Goal: Transaction & Acquisition: Purchase product/service

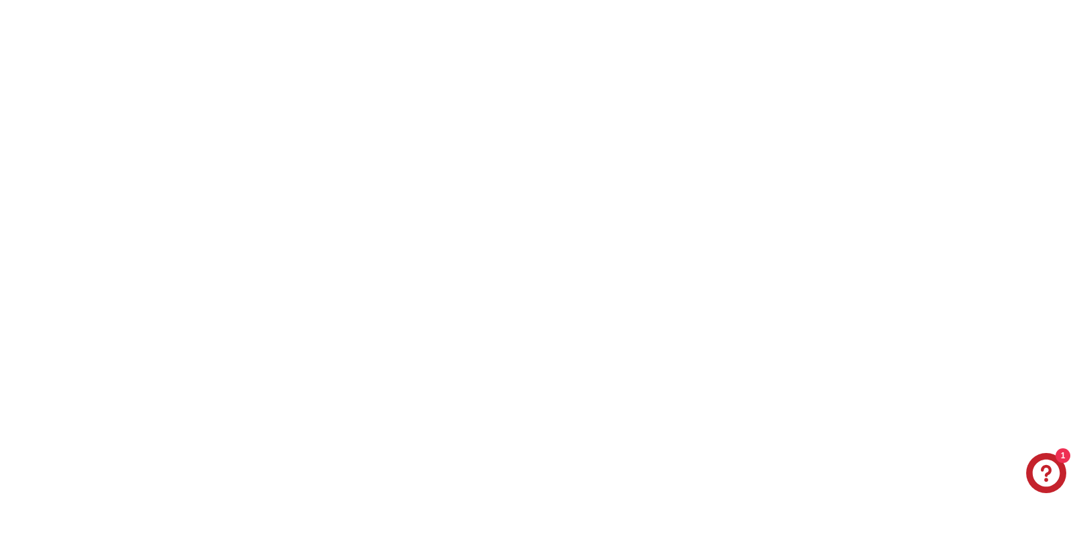
select select "**********"
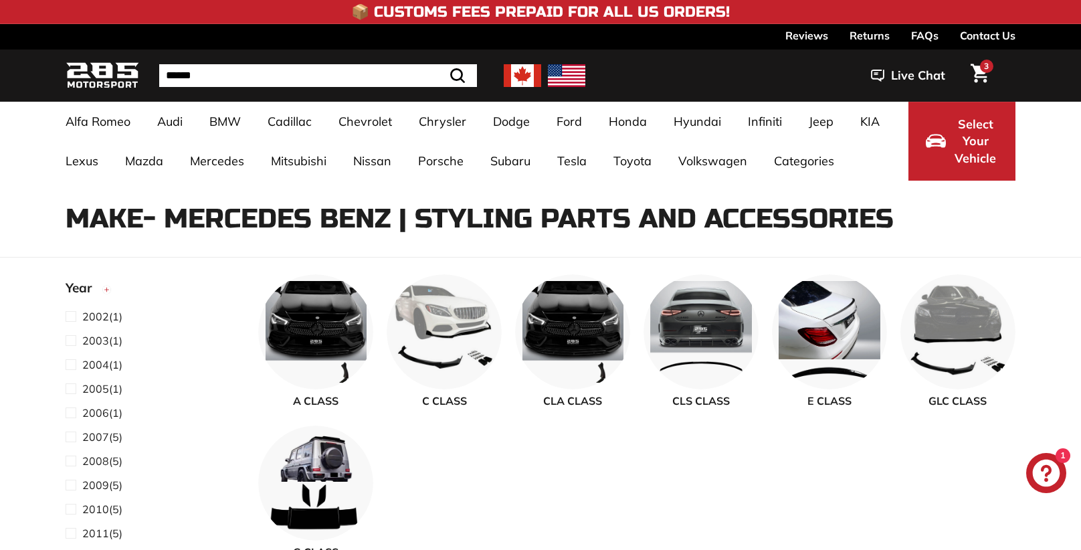
select select "**********"
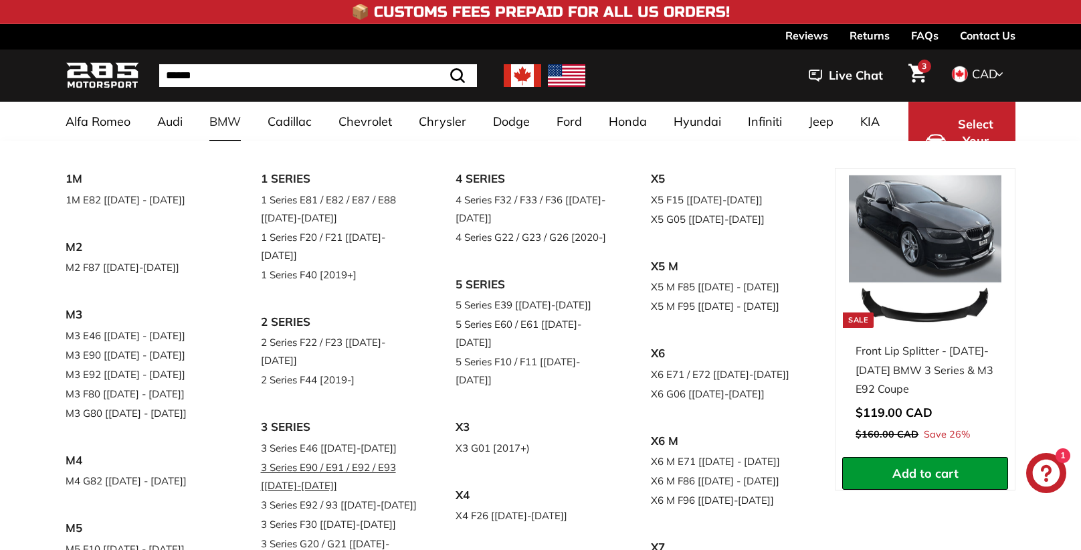
click at [311, 458] on link "3 Series E90 / E91 / E92 / E93 [[DATE]-[DATE]]" at bounding box center [340, 476] width 158 height 37
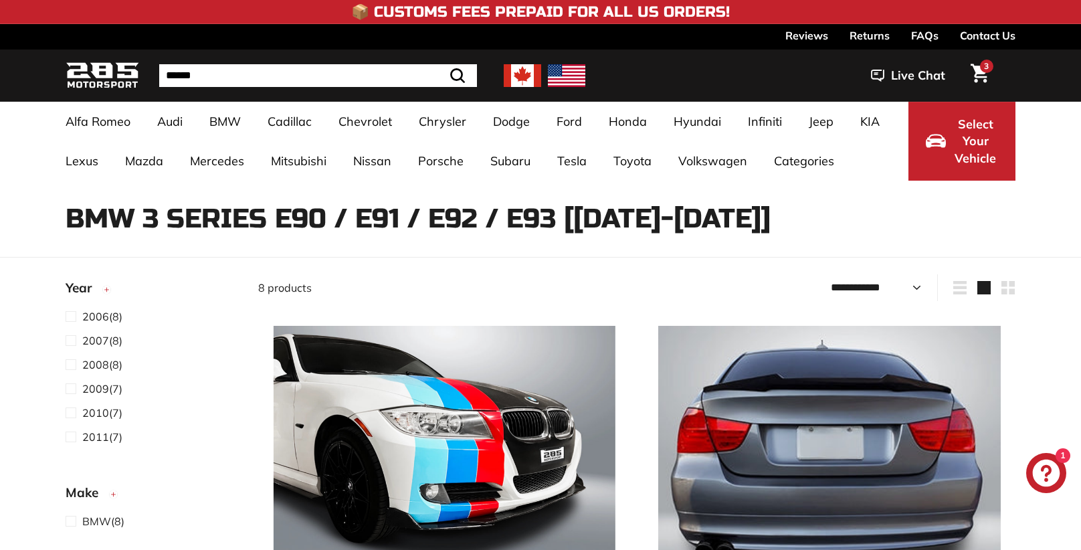
select select "**********"
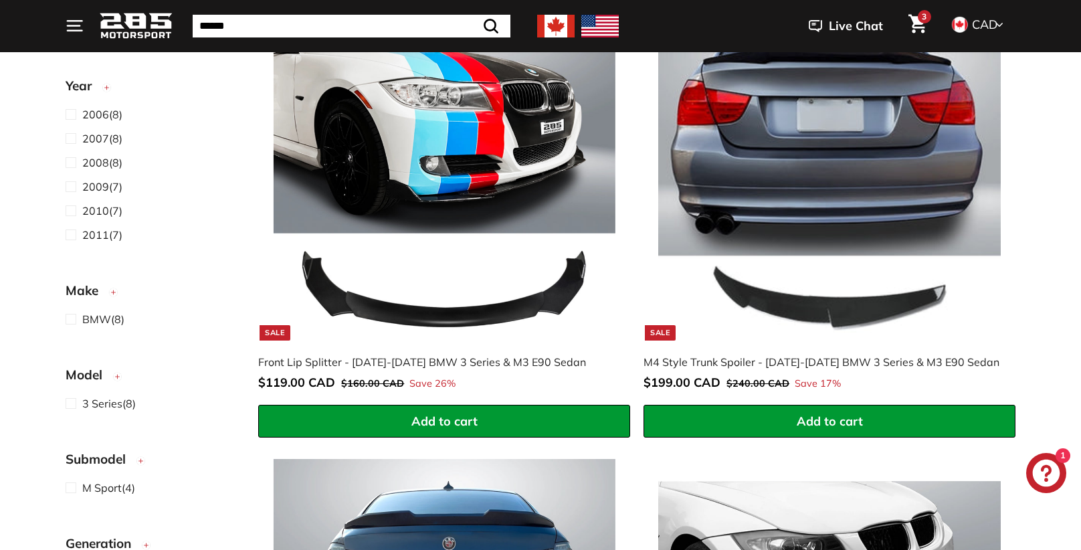
scroll to position [331, 0]
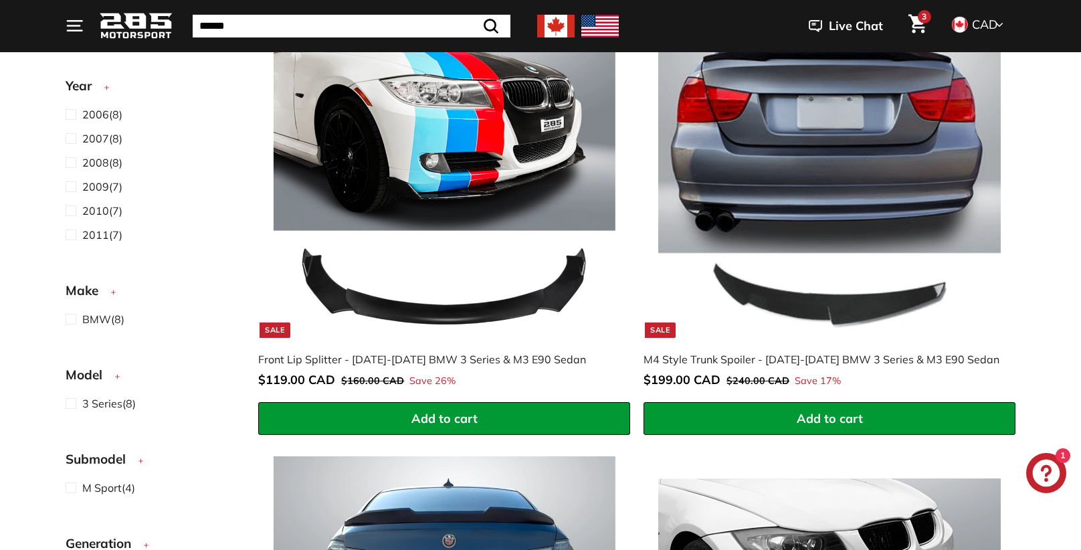
click at [332, 421] on button "Add to cart" at bounding box center [444, 418] width 372 height 33
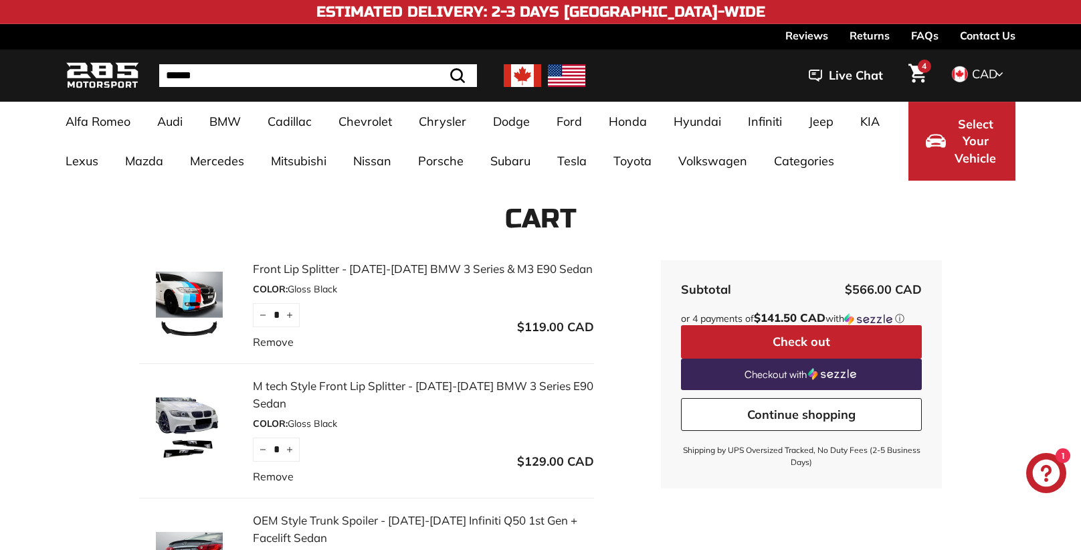
click at [190, 312] on img at bounding box center [189, 305] width 100 height 67
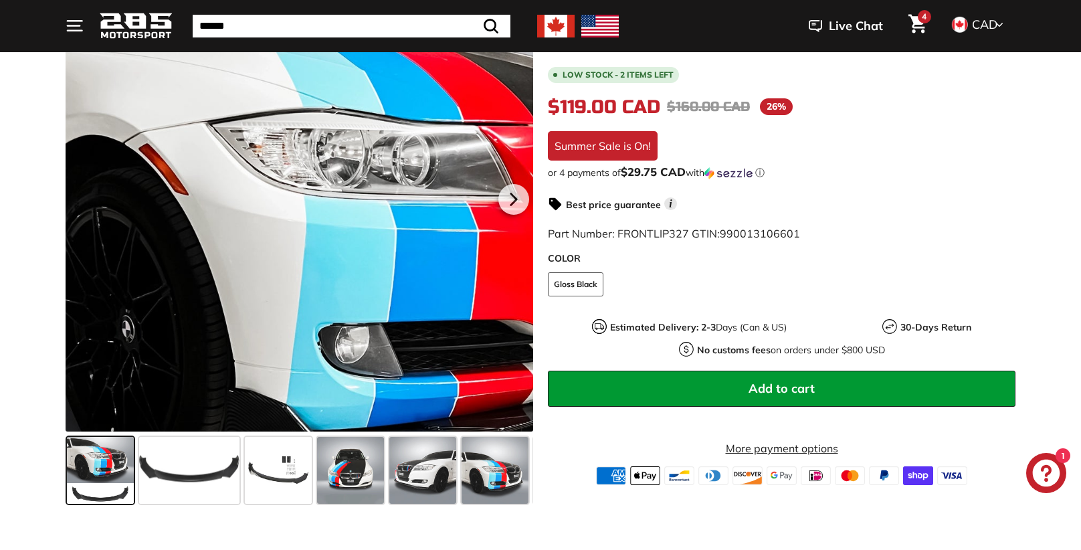
scroll to position [268, 0]
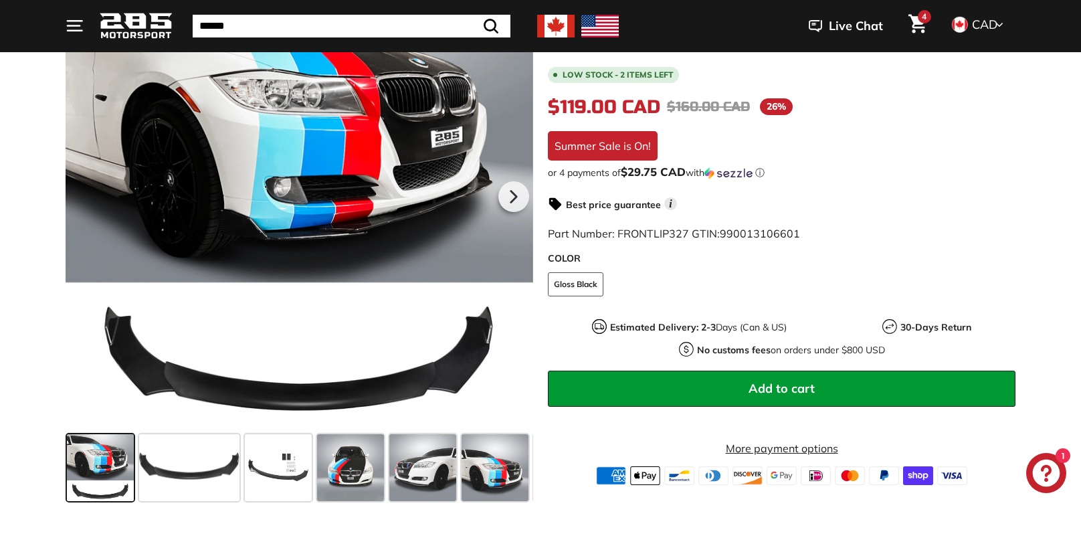
click at [290, 468] on span at bounding box center [278, 467] width 67 height 67
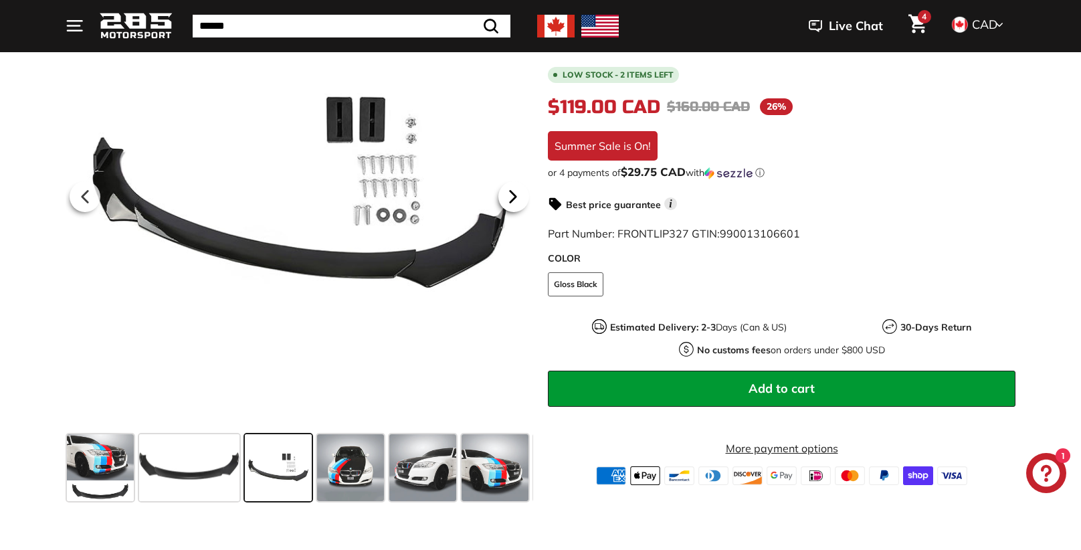
click at [503, 204] on icon at bounding box center [513, 196] width 31 height 31
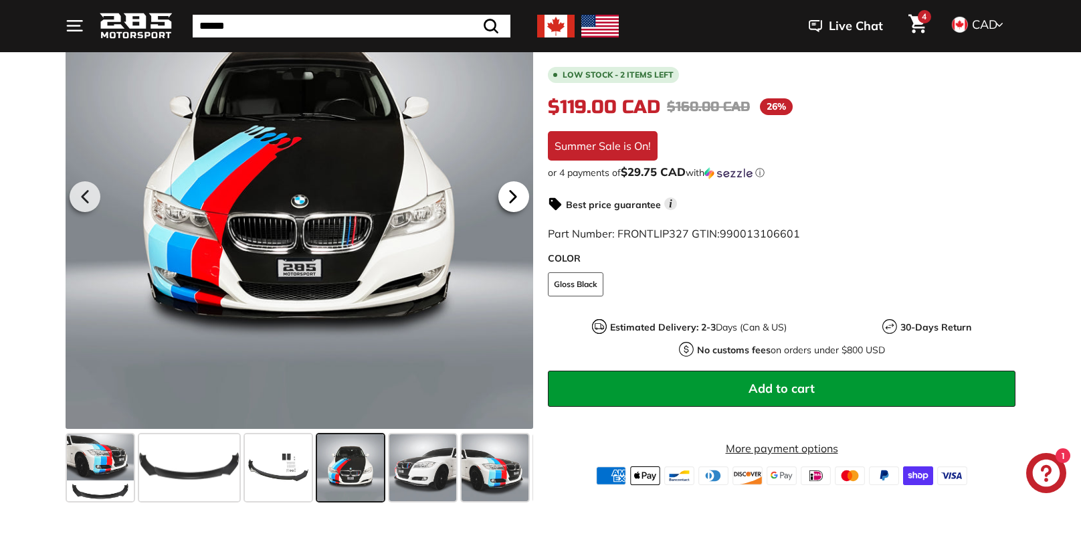
click at [504, 203] on icon at bounding box center [513, 196] width 31 height 31
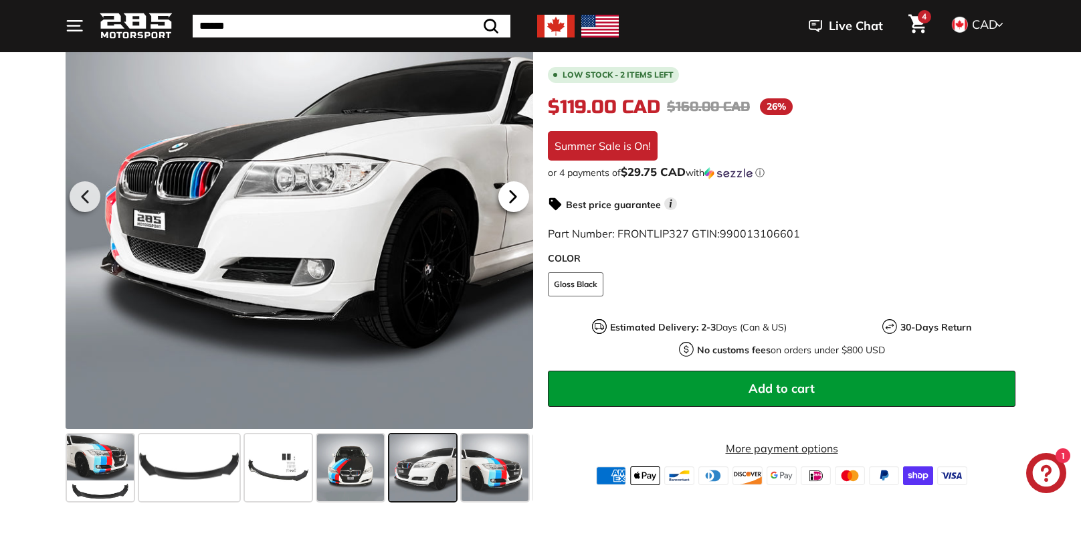
click at [508, 203] on icon at bounding box center [513, 196] width 31 height 31
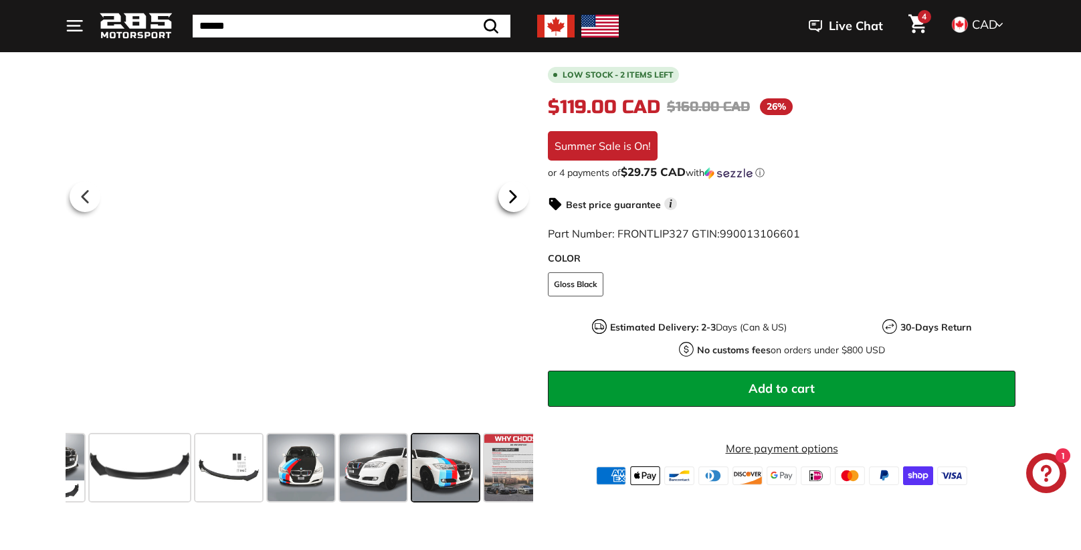
scroll to position [0, 70]
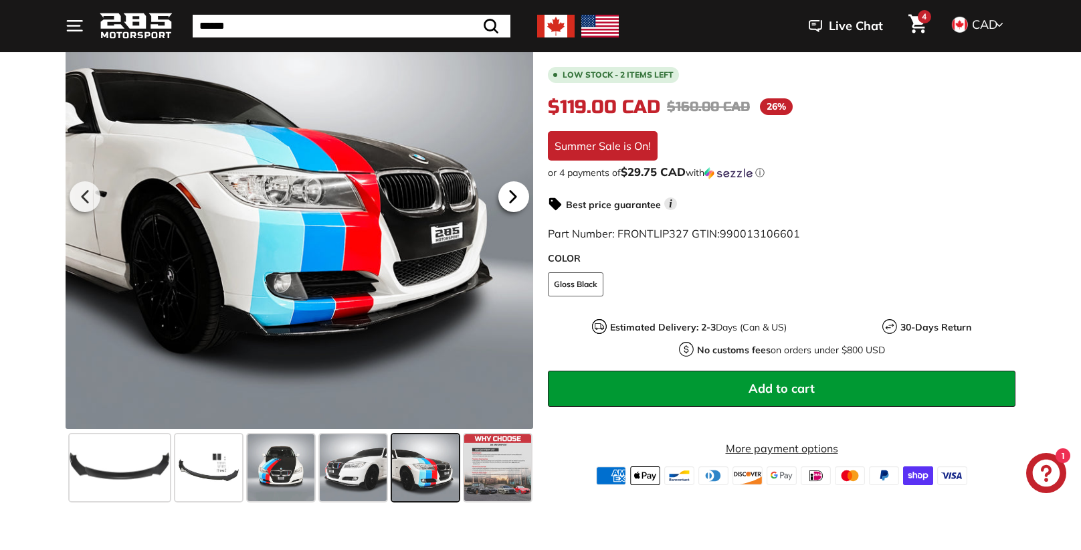
click at [508, 203] on icon at bounding box center [513, 196] width 31 height 31
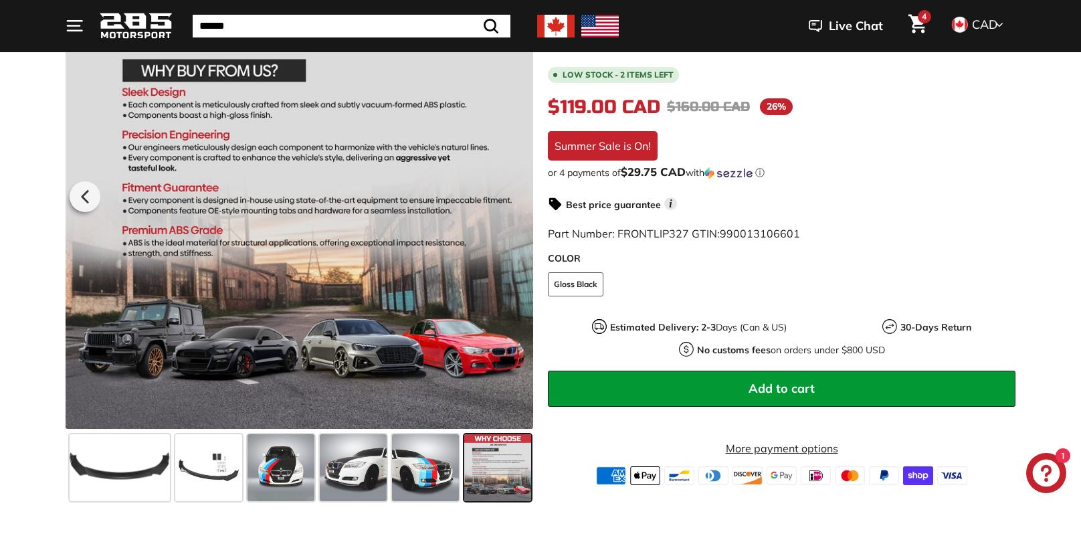
click at [508, 203] on div at bounding box center [300, 195] width 468 height 468
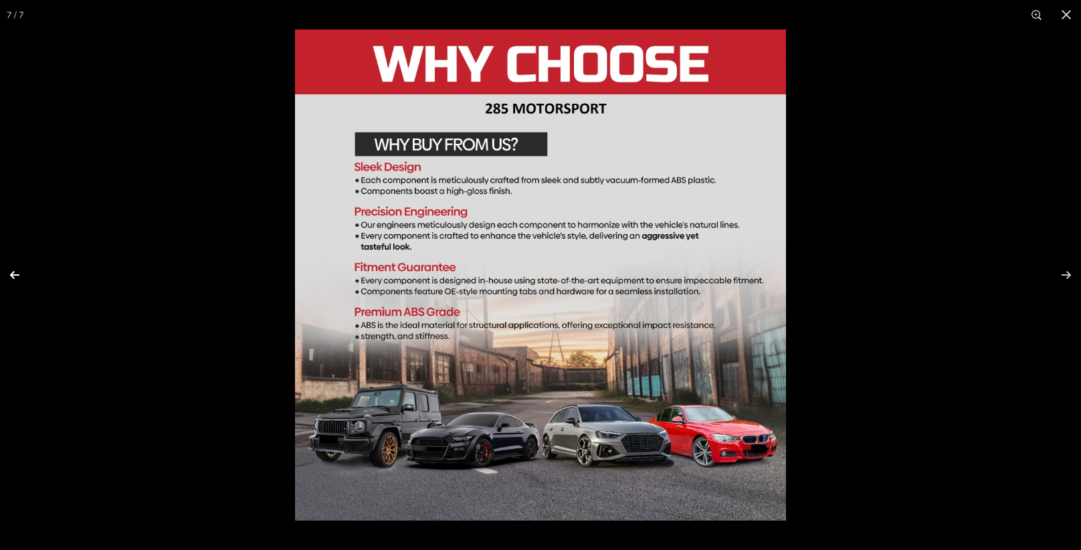
click at [15, 274] on button at bounding box center [23, 275] width 47 height 67
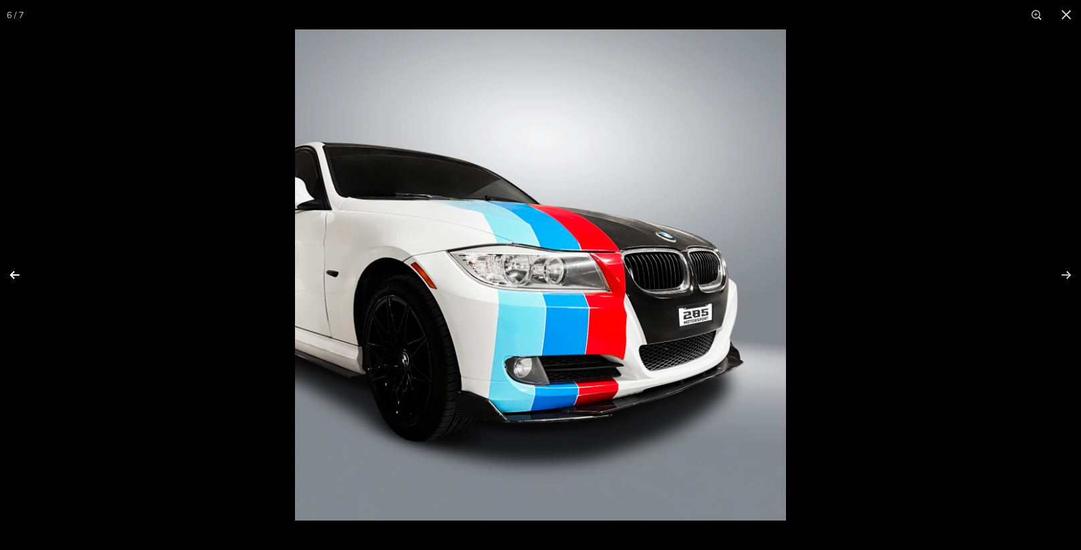
click at [15, 274] on button at bounding box center [23, 275] width 47 height 67
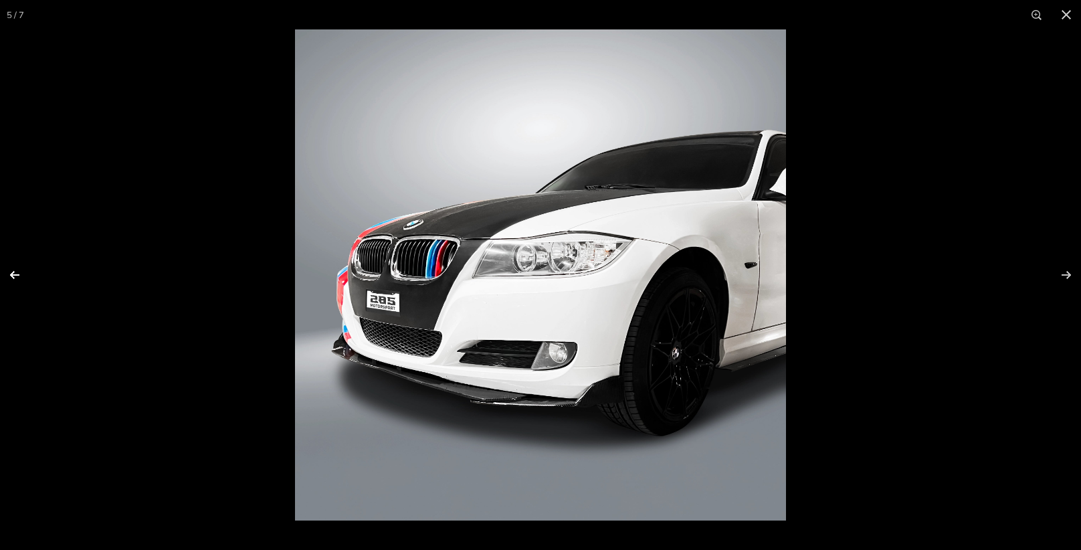
click at [17, 274] on button at bounding box center [23, 275] width 47 height 67
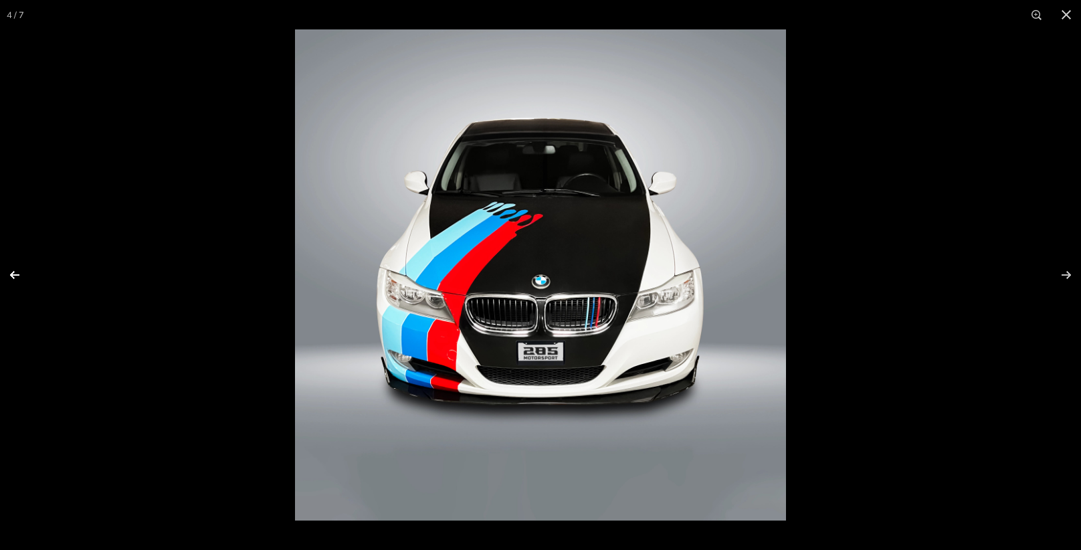
click at [17, 274] on button at bounding box center [23, 275] width 47 height 67
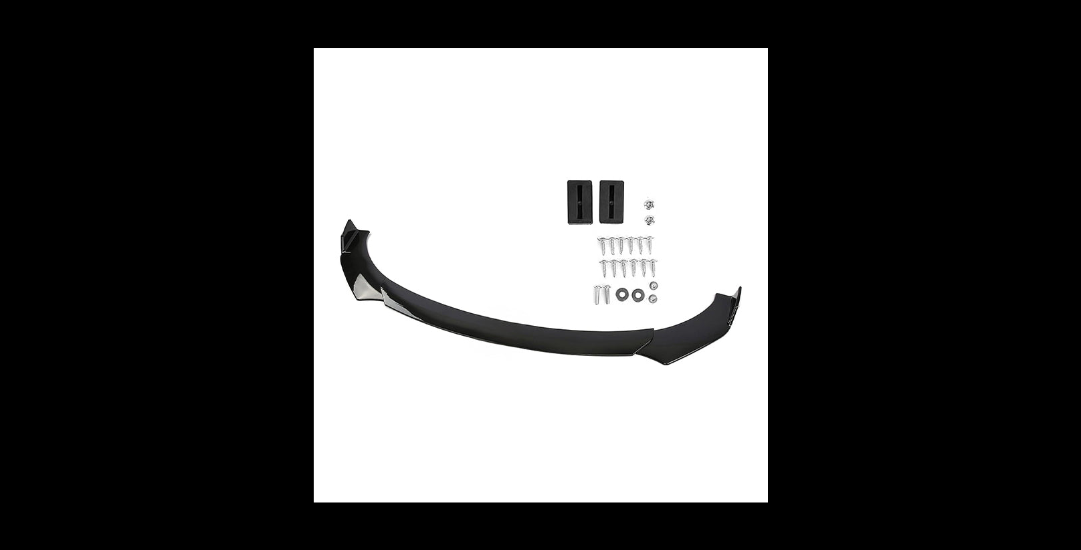
click at [17, 274] on button at bounding box center [23, 275] width 47 height 67
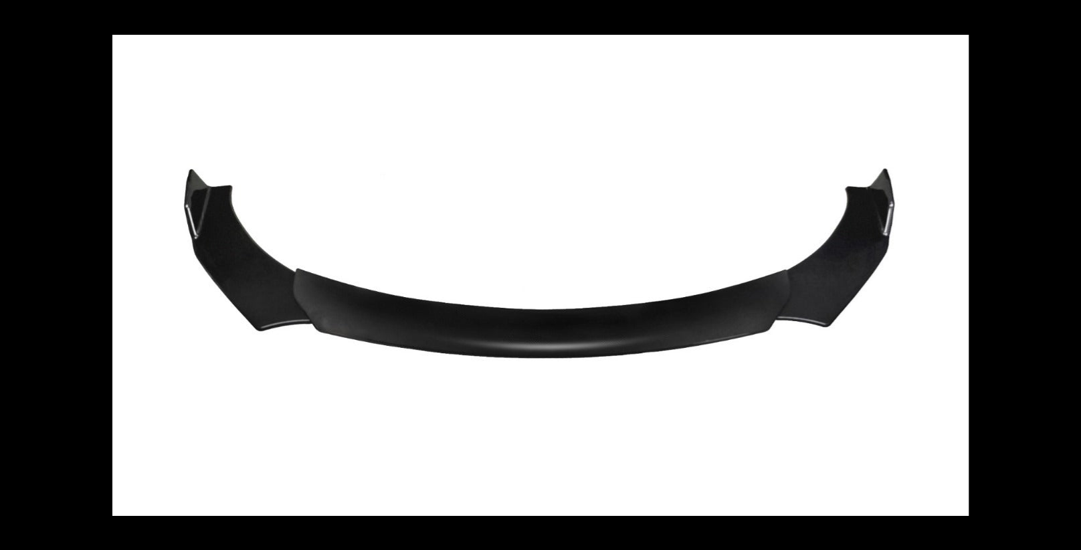
scroll to position [0, 0]
click at [15, 275] on button at bounding box center [23, 275] width 47 height 67
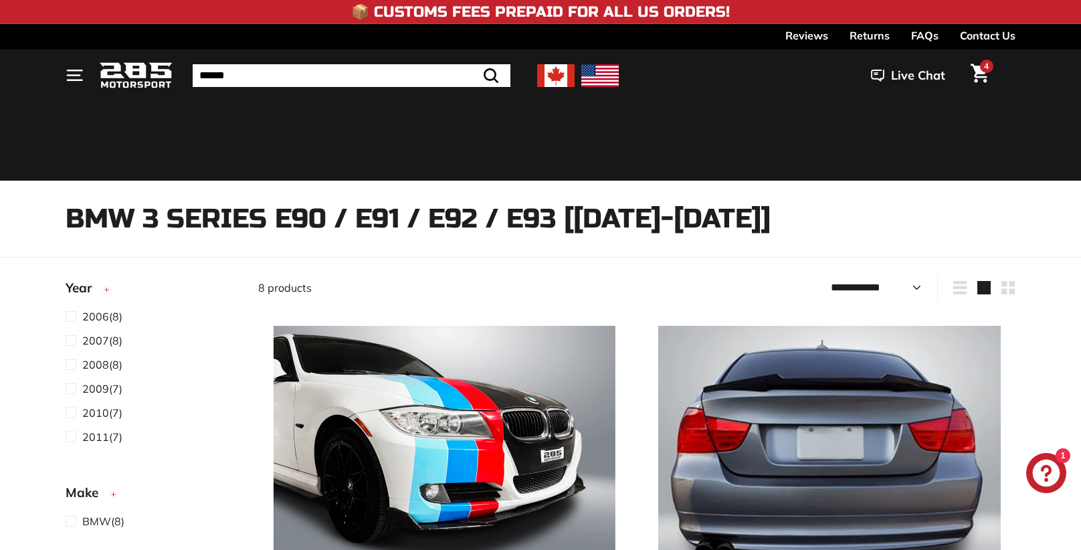
select select "**********"
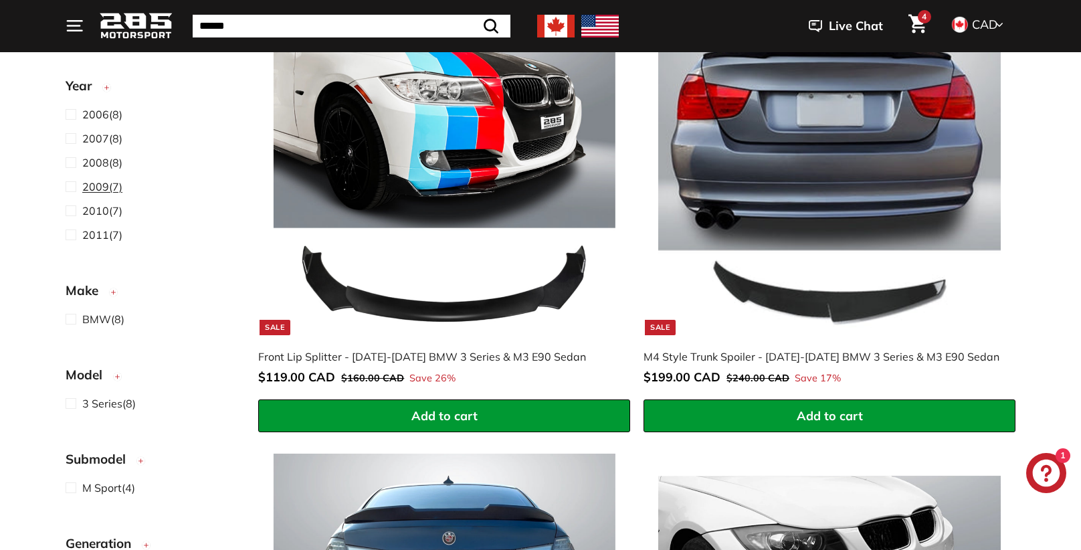
click at [70, 186] on span at bounding box center [74, 187] width 17 height 16
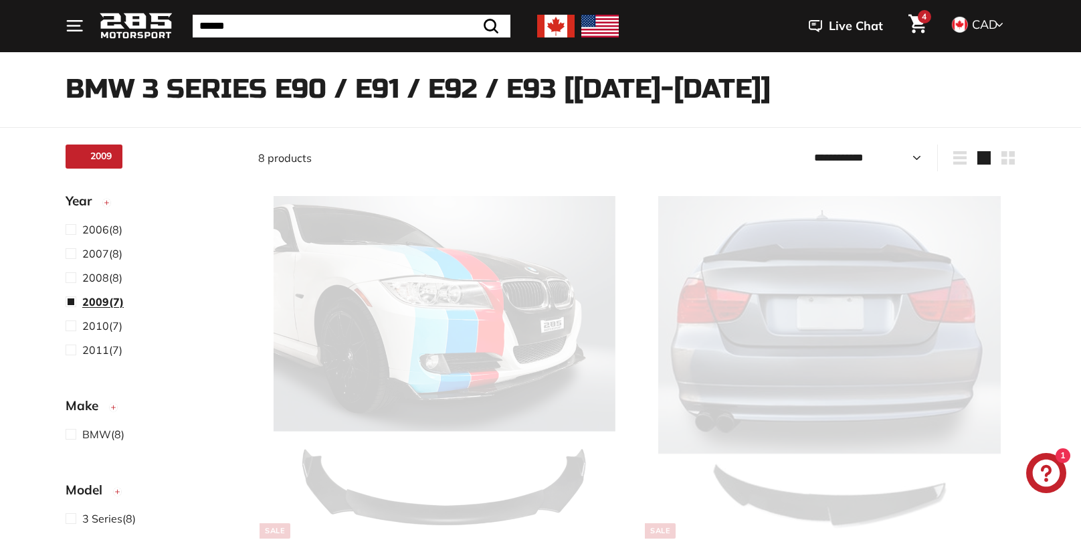
scroll to position [17, 0]
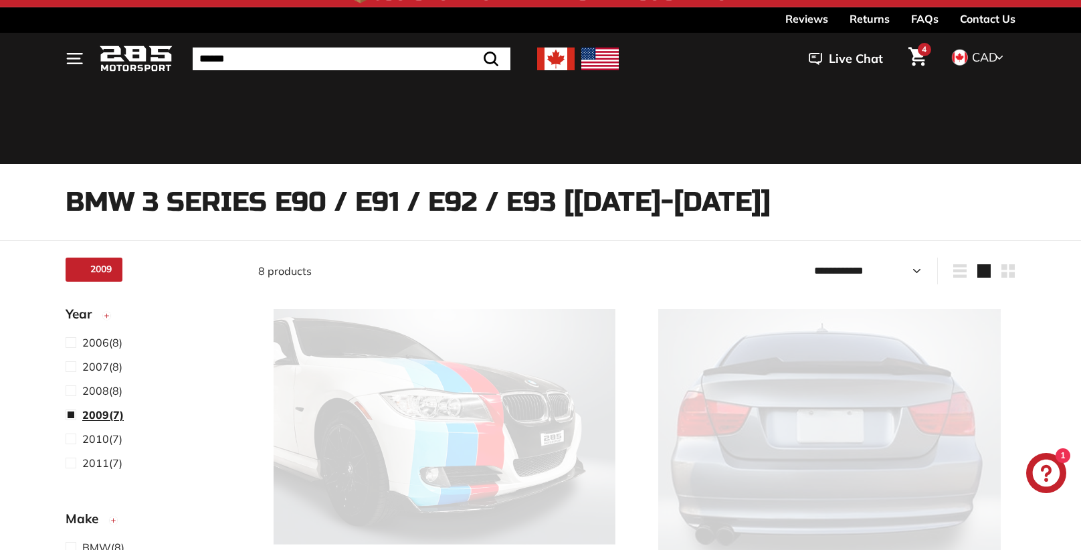
select select "**********"
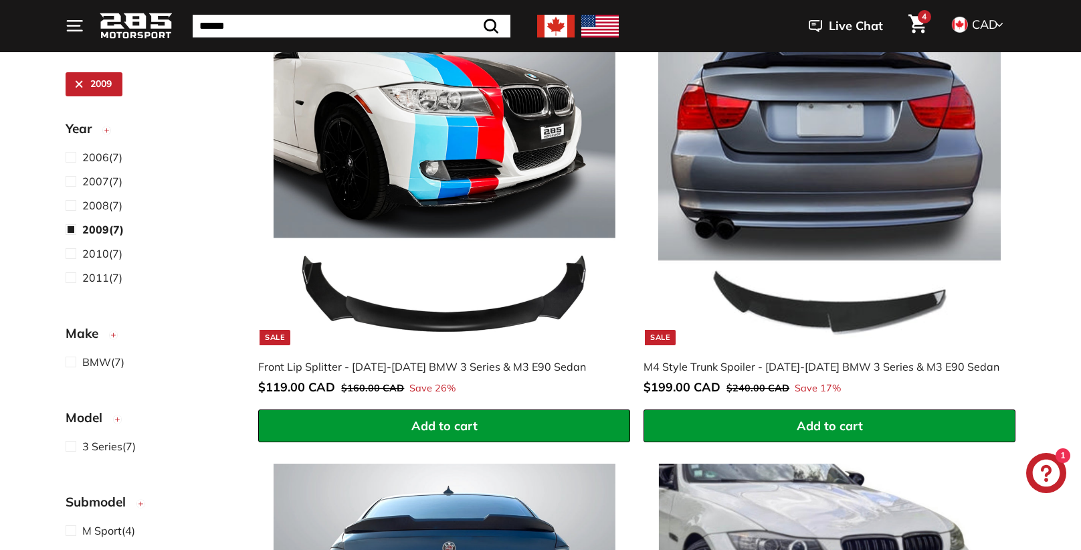
scroll to position [327, 0]
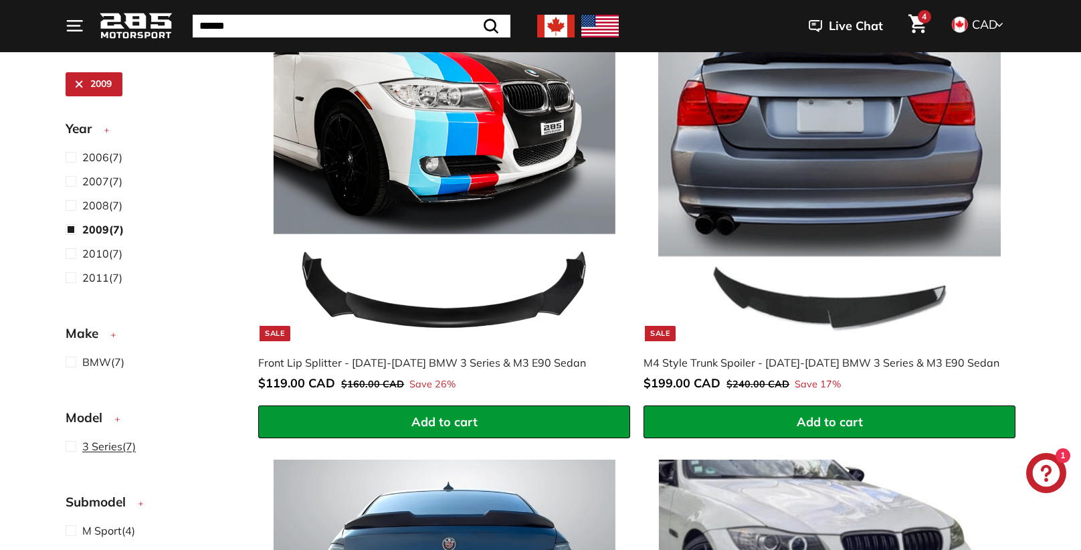
click at [73, 446] on span at bounding box center [74, 446] width 17 height 16
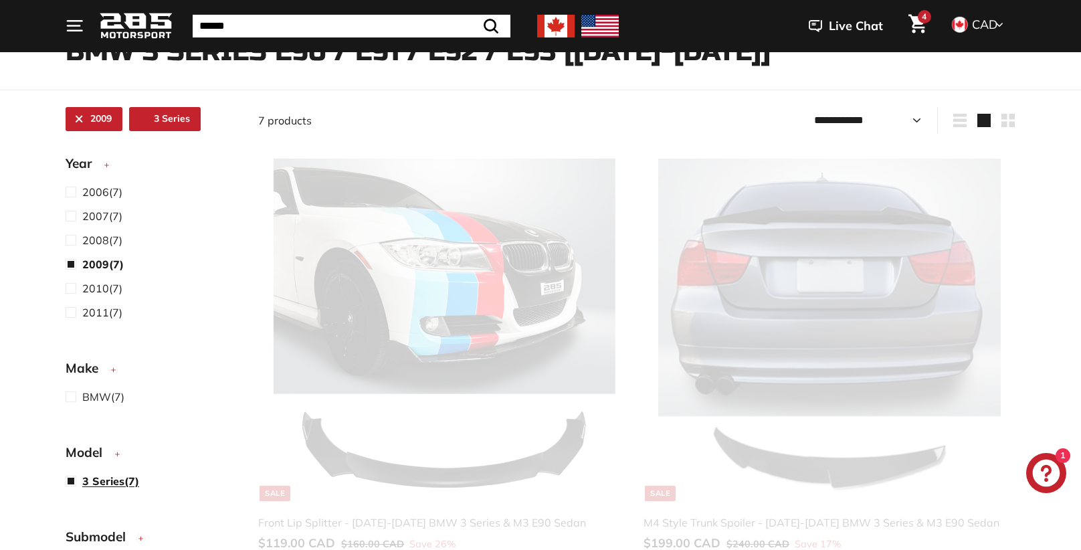
scroll to position [34, 0]
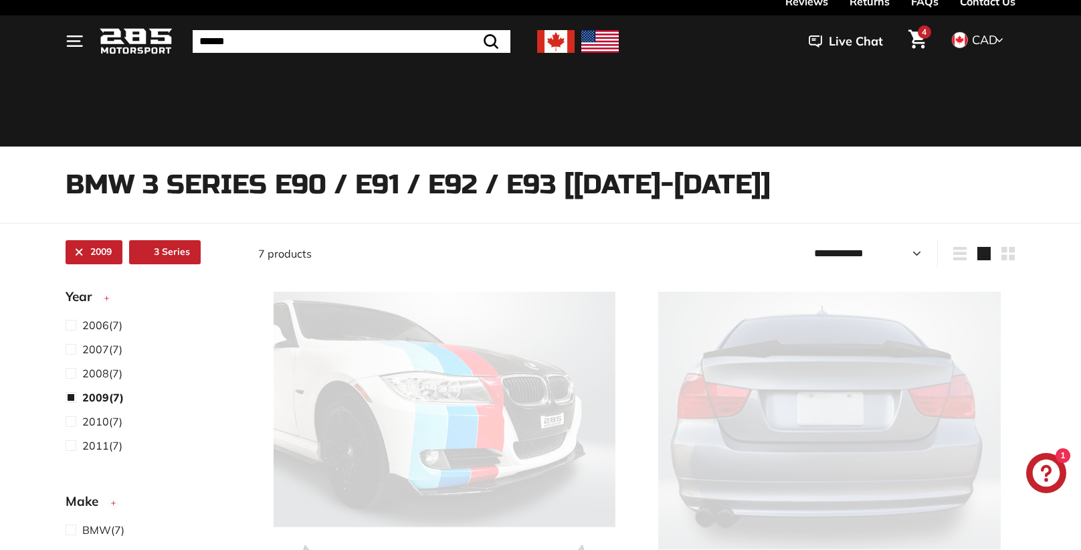
select select "**********"
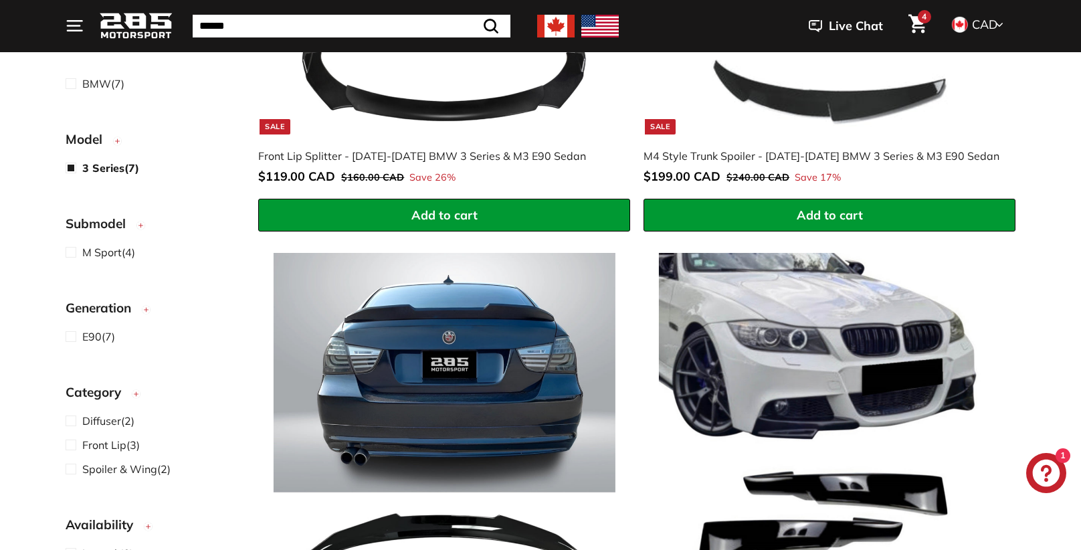
scroll to position [280, 0]
click at [70, 335] on span at bounding box center [74, 335] width 17 height 16
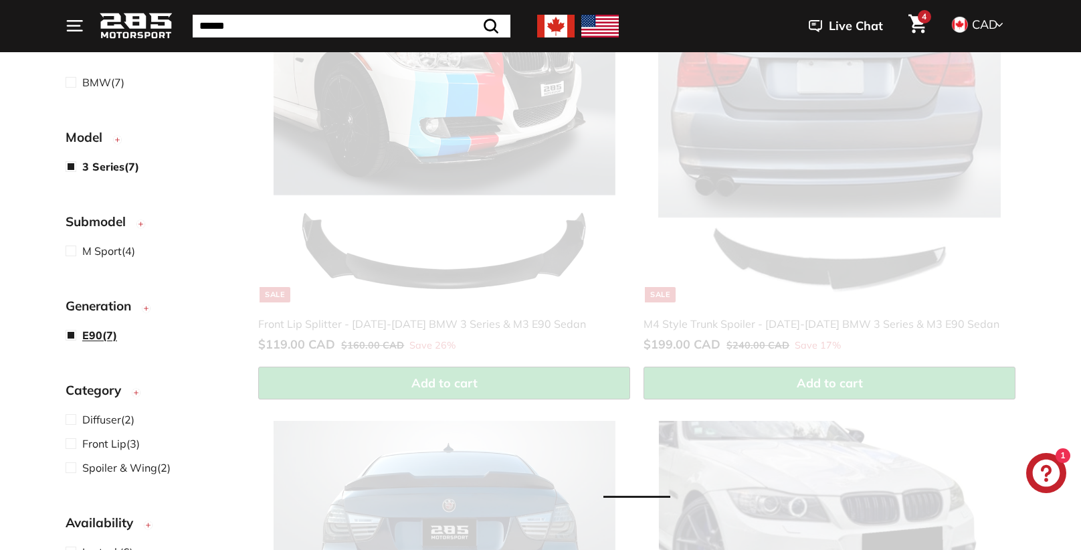
scroll to position [6, 0]
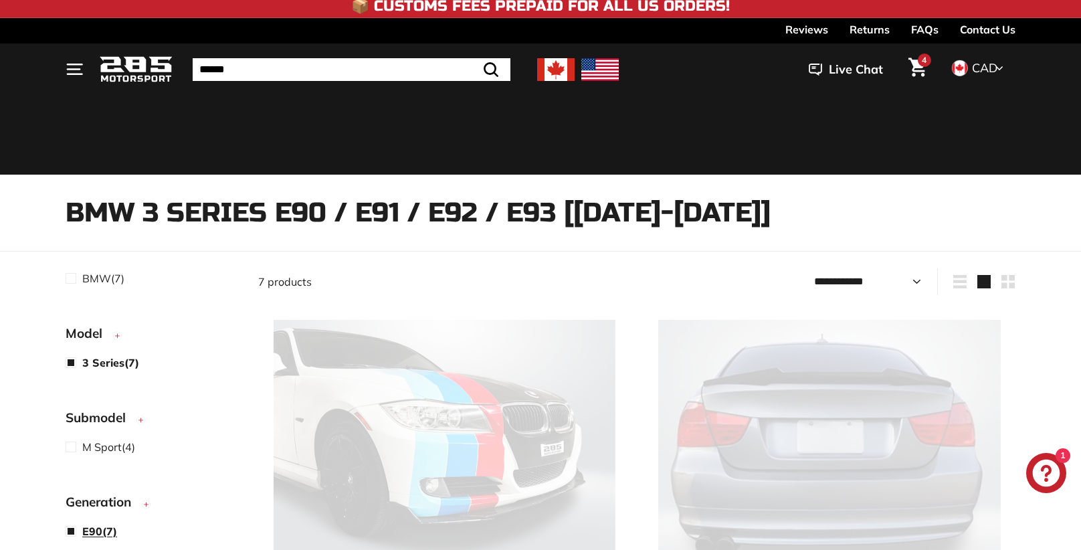
select select "**********"
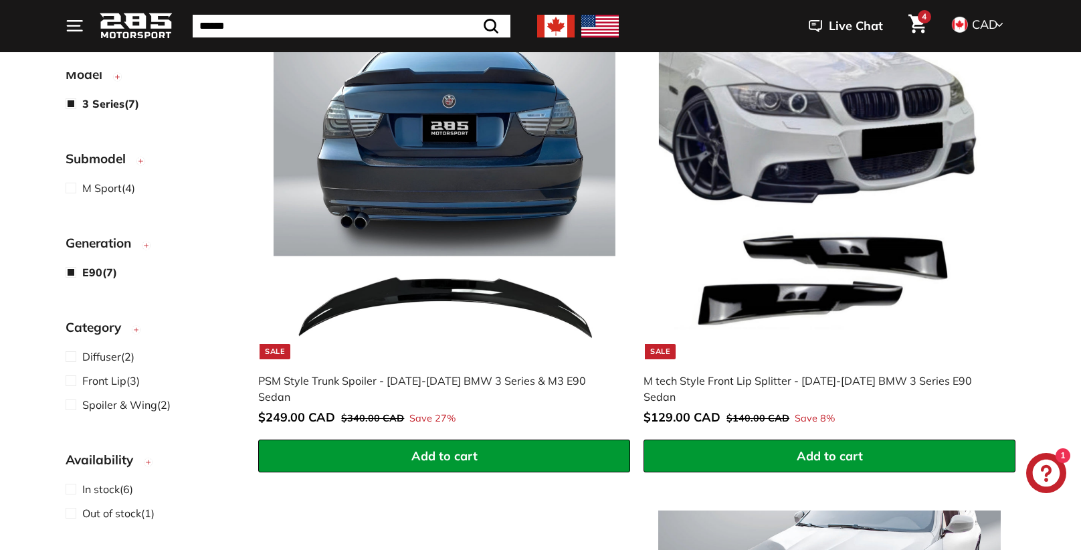
scroll to position [772, 0]
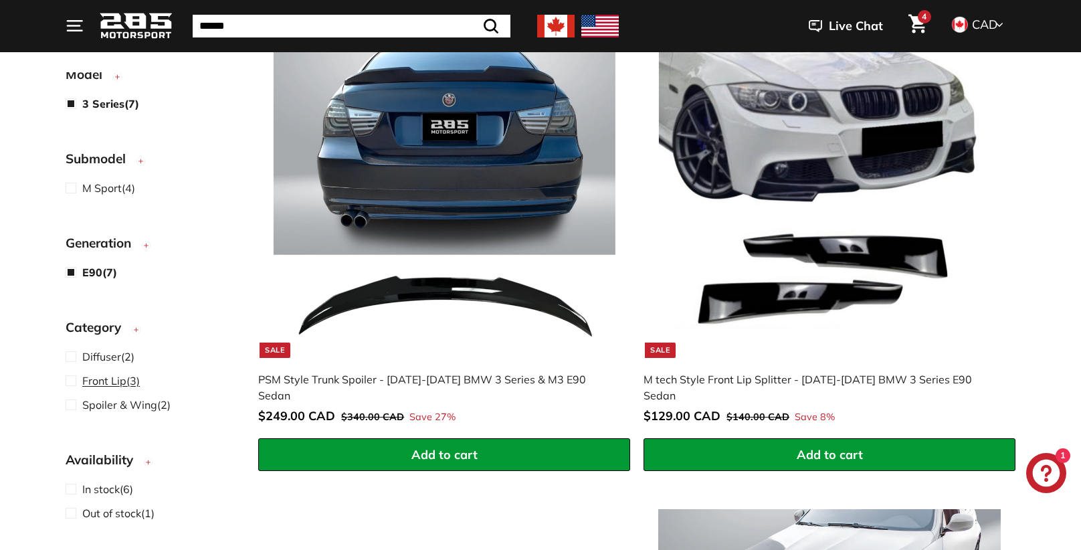
click at [72, 382] on span at bounding box center [74, 381] width 17 height 16
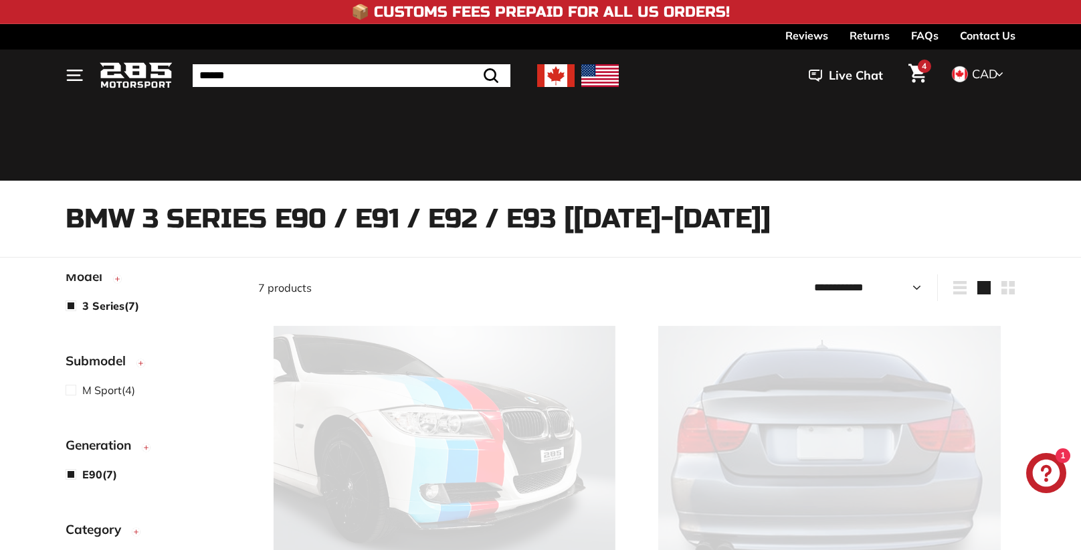
select select "**********"
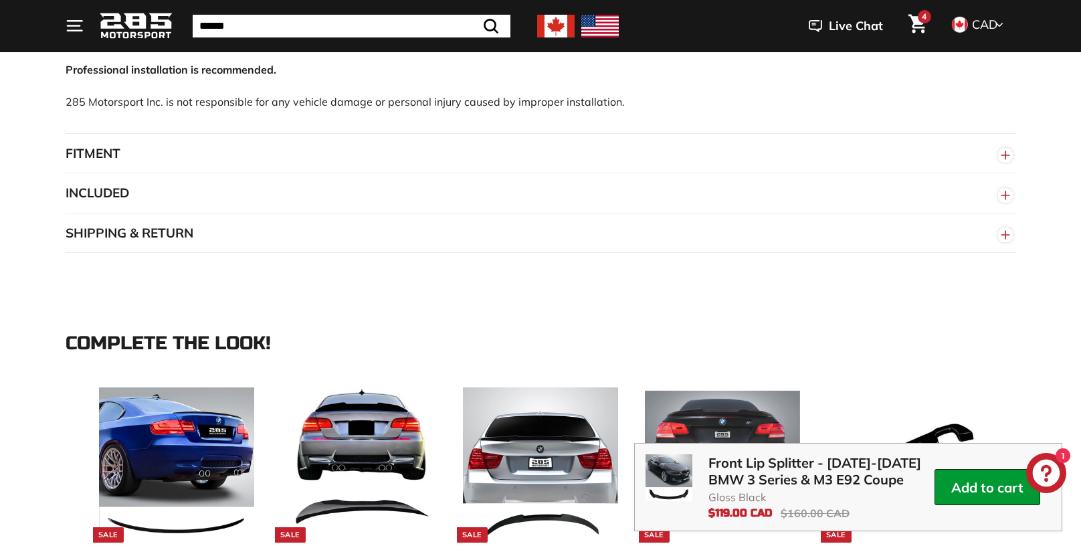
scroll to position [974, 0]
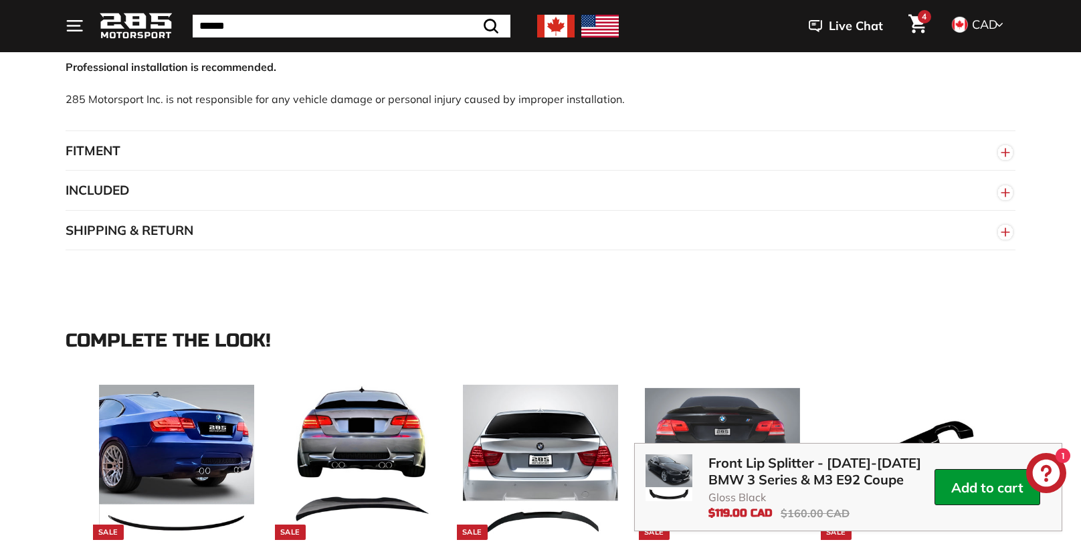
click at [110, 150] on button "FITMENT" at bounding box center [541, 151] width 950 height 40
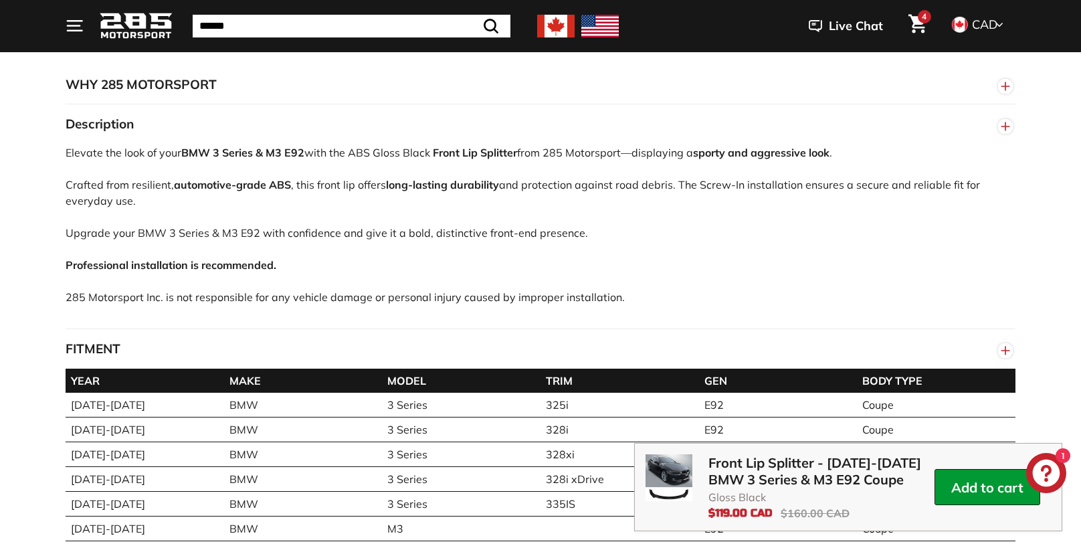
scroll to position [773, 0]
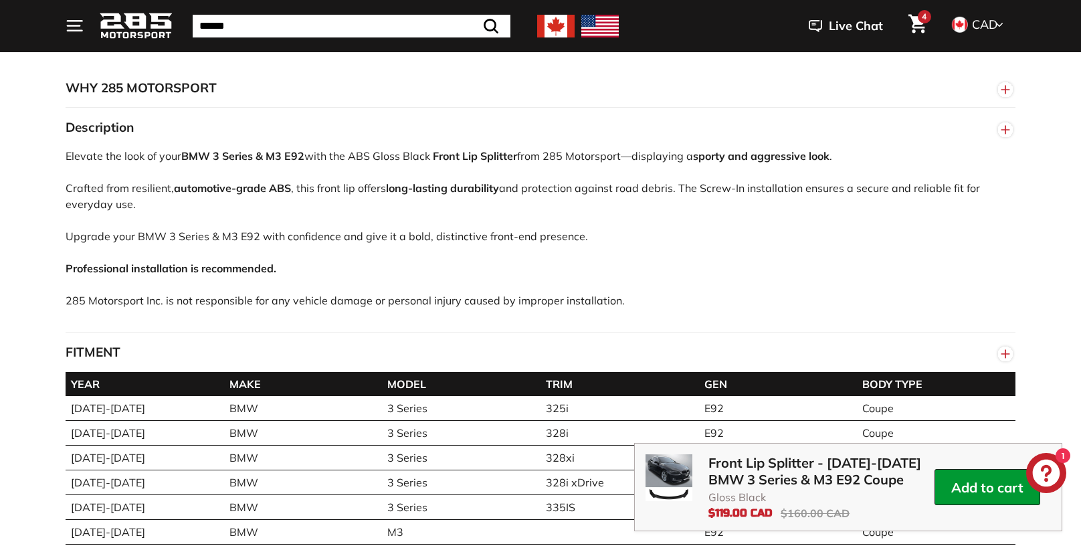
click at [661, 503] on div "Front Lip Splitter - 2006-2013 BMW 3 Series & M3 E92 Coupe Gloss Black Translat…" at bounding box center [790, 487] width 289 height 66
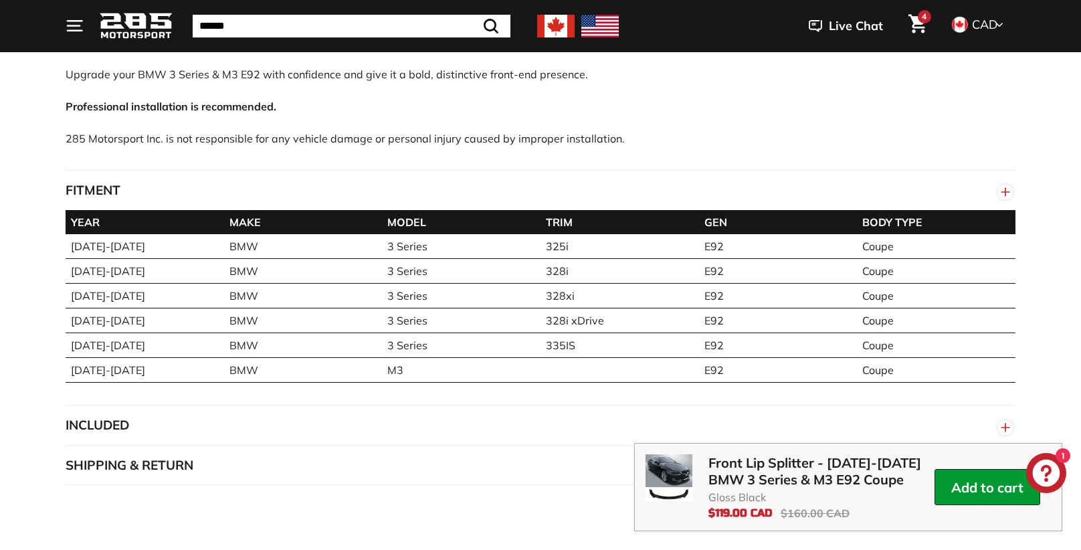
scroll to position [931, 0]
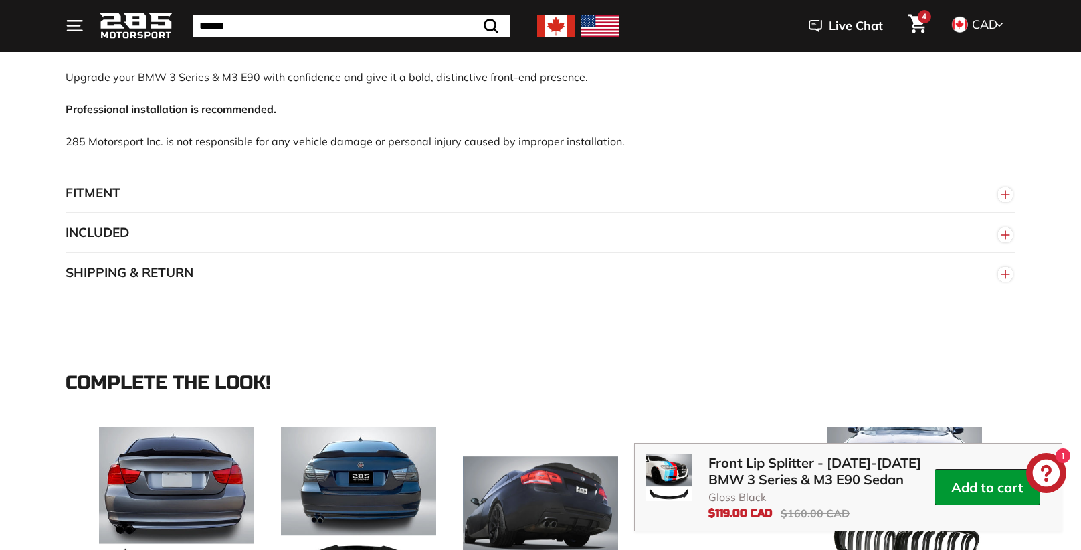
scroll to position [934, 0]
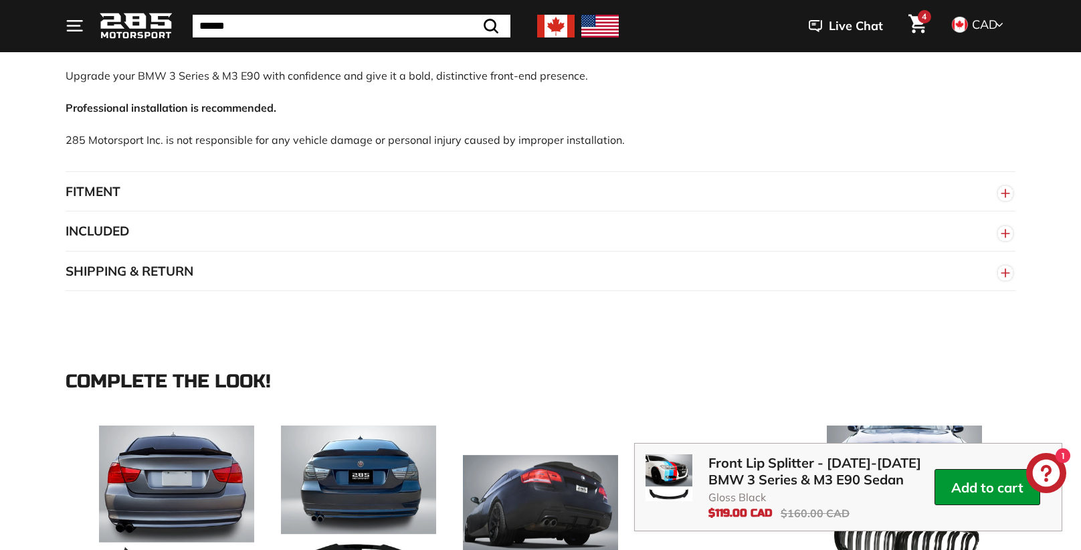
click at [137, 272] on button "SHIPPING & RETURN" at bounding box center [541, 272] width 950 height 40
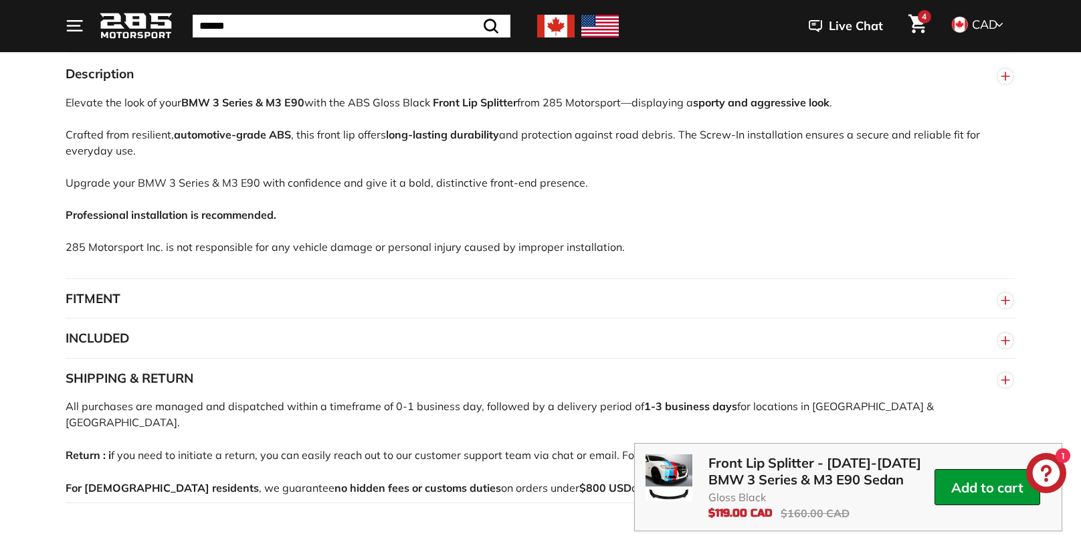
scroll to position [821, 0]
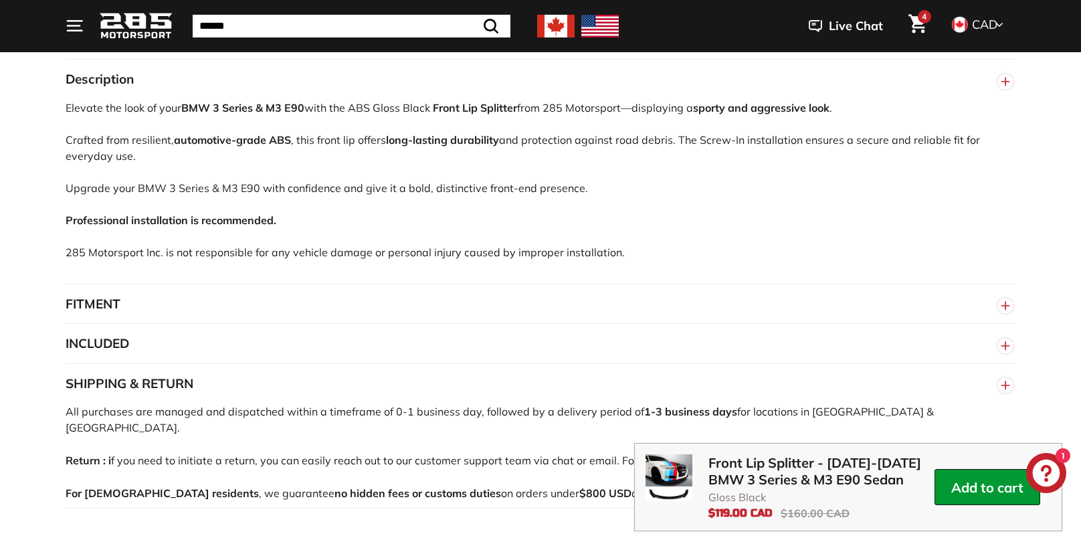
click at [127, 302] on button "FITMENT" at bounding box center [541, 304] width 950 height 40
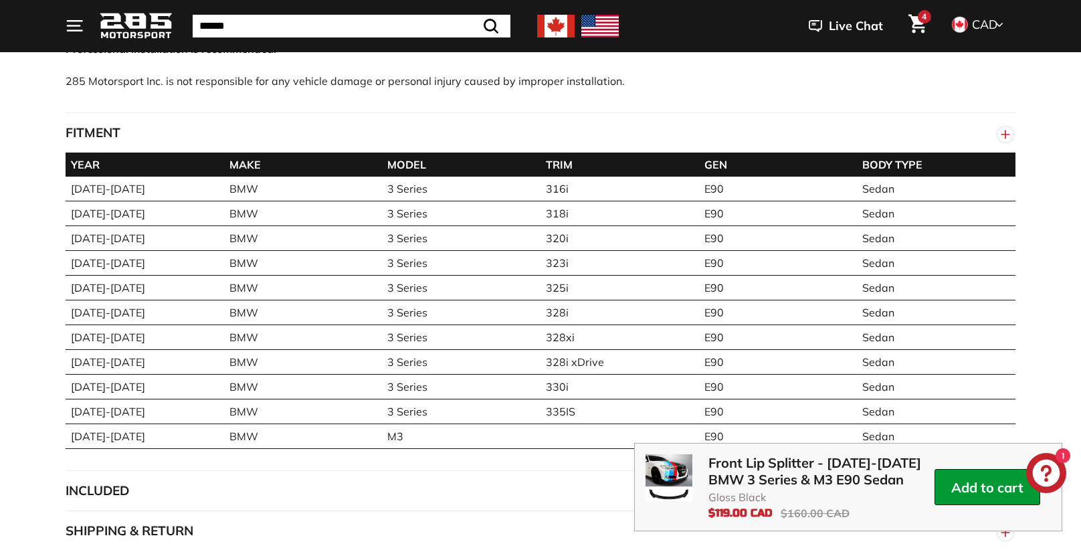
scroll to position [1012, 0]
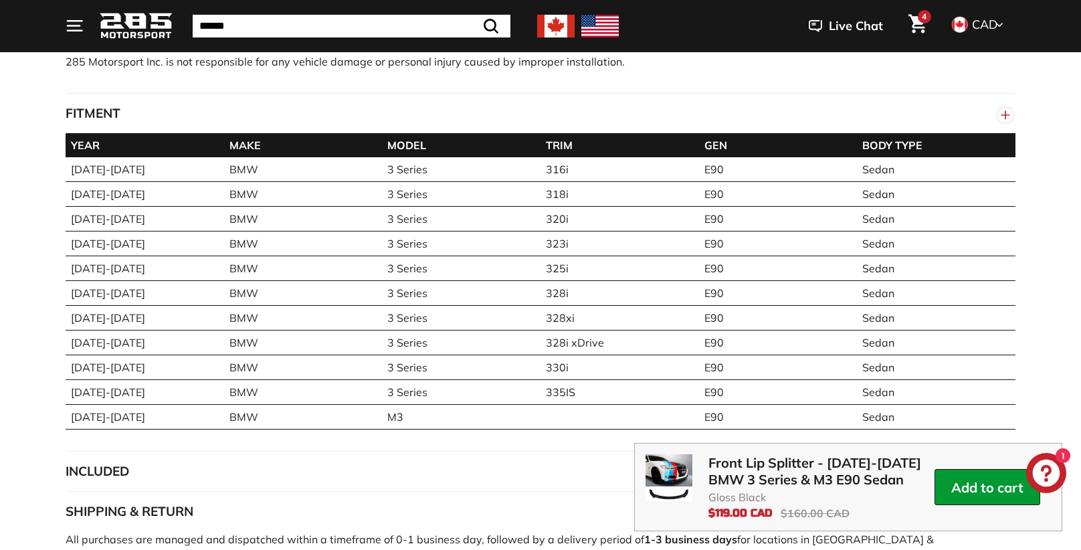
click at [611, 458] on button "INCLUDED" at bounding box center [541, 472] width 950 height 40
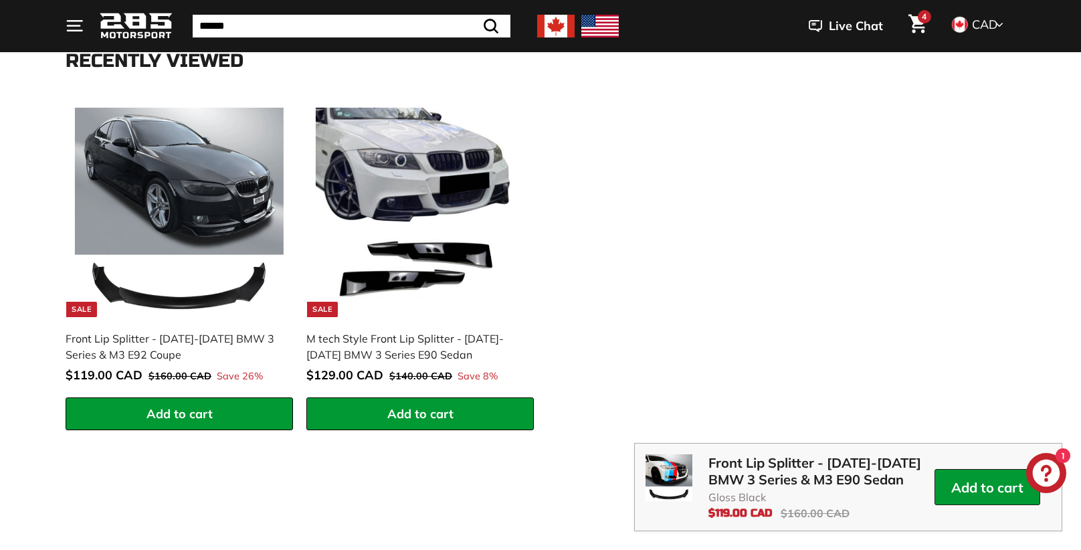
scroll to position [2174, 0]
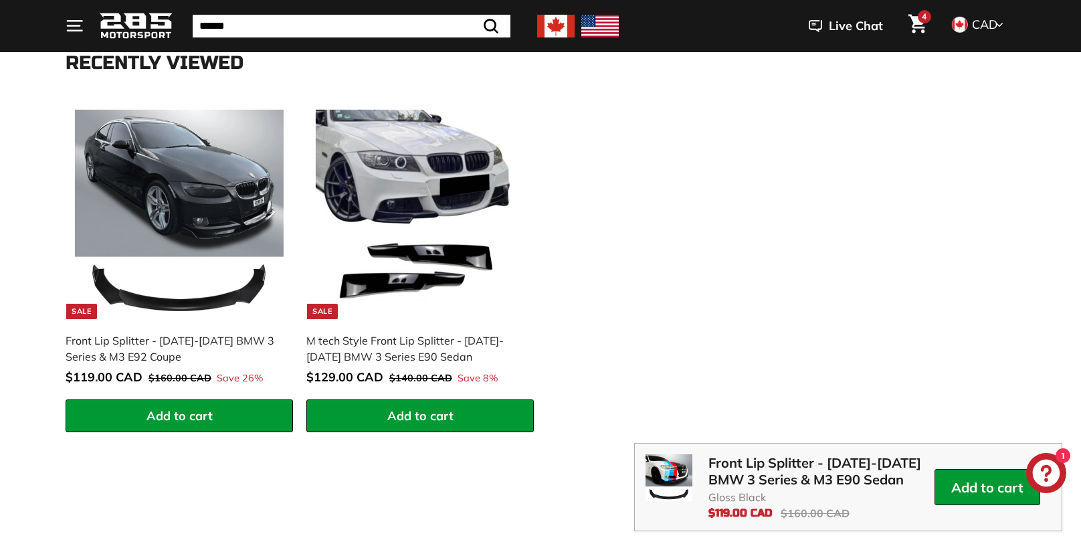
click at [677, 425] on div "**********" at bounding box center [541, 269] width 964 height 339
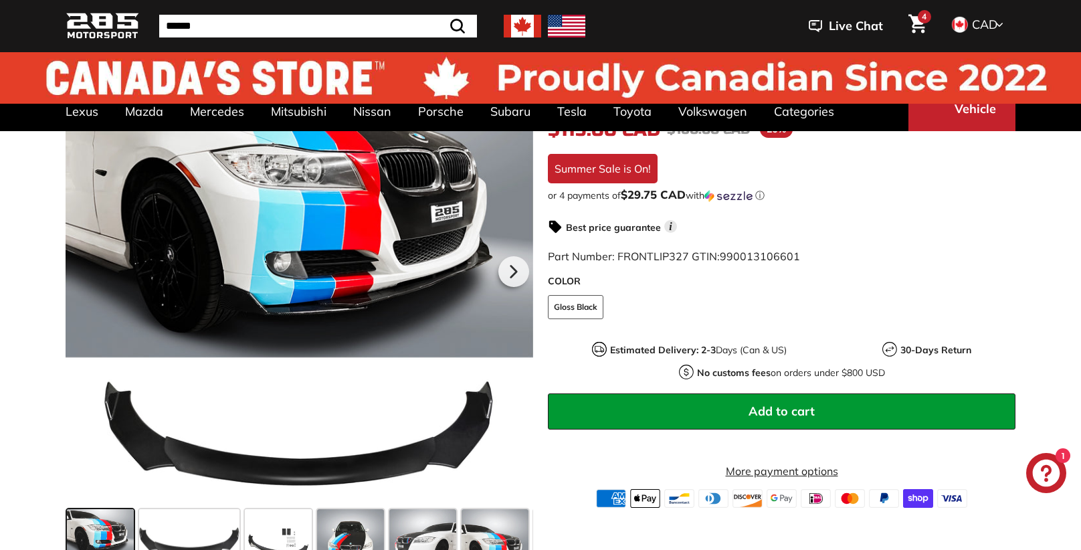
scroll to position [0, 0]
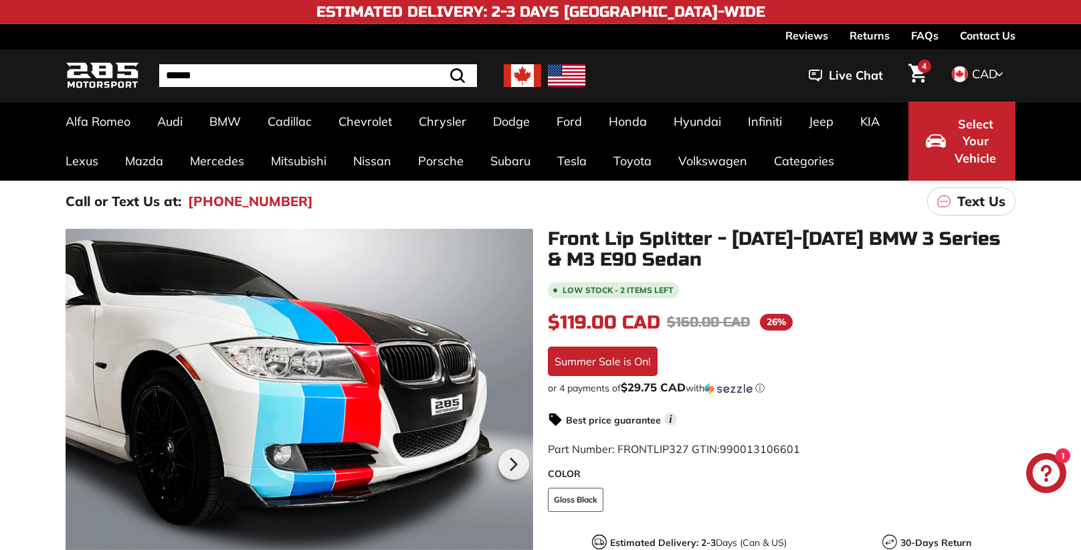
click at [768, 282] on li "Low stock - 2 items left" at bounding box center [782, 289] width 468 height 18
click at [510, 476] on icon at bounding box center [513, 464] width 31 height 31
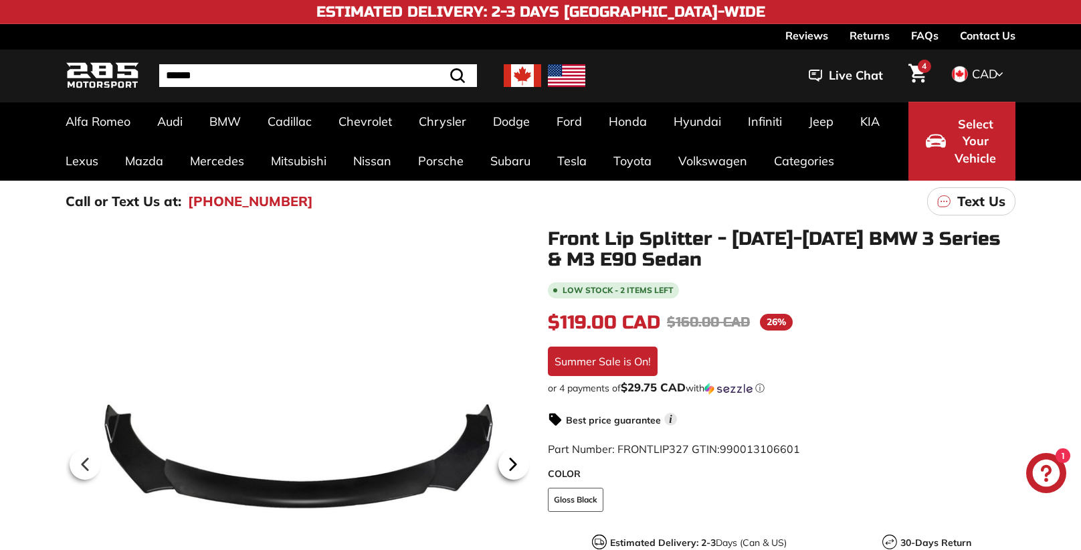
click at [513, 471] on icon at bounding box center [513, 464] width 31 height 31
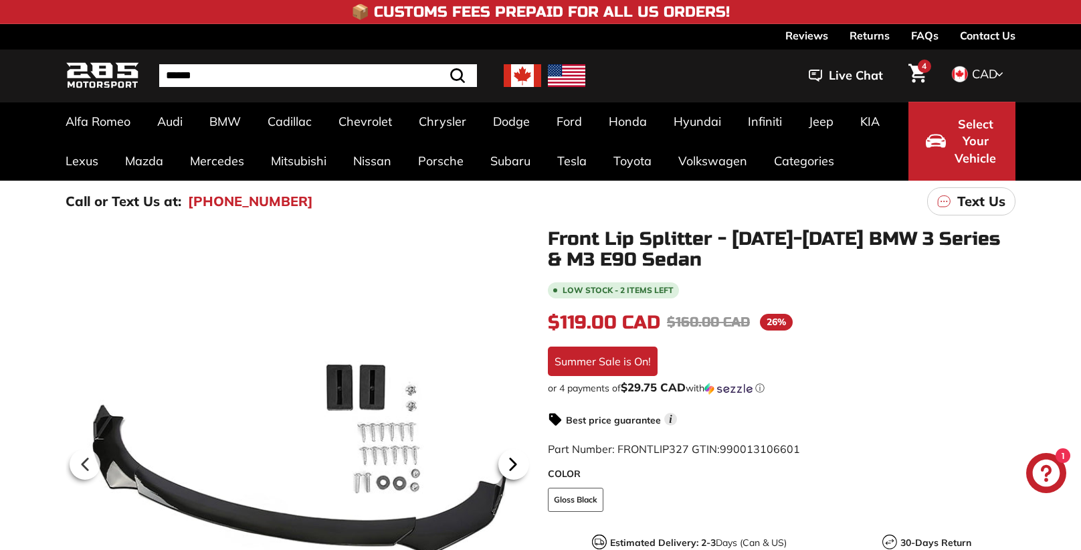
click at [511, 469] on icon at bounding box center [513, 464] width 5 height 11
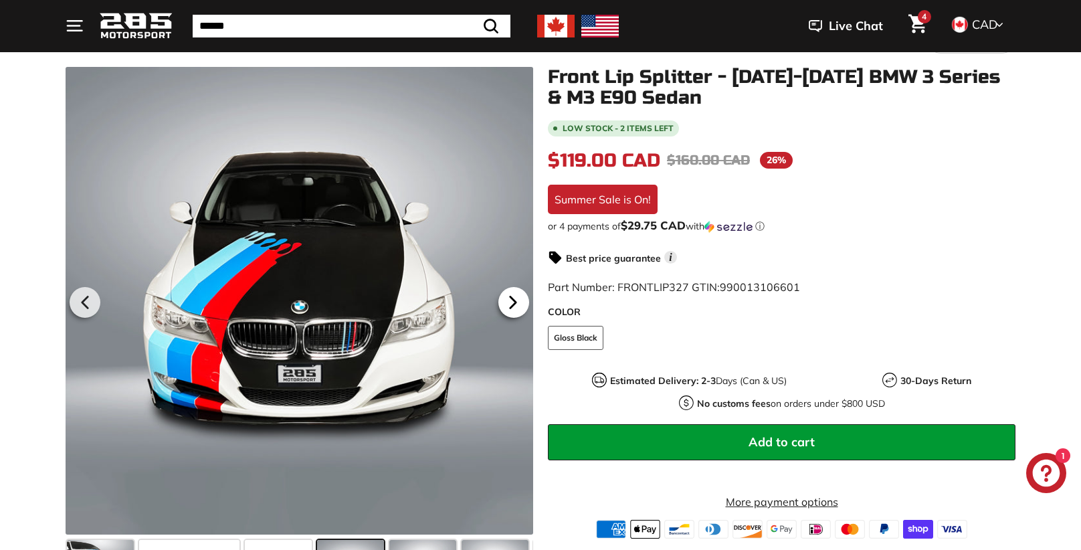
scroll to position [167, 0]
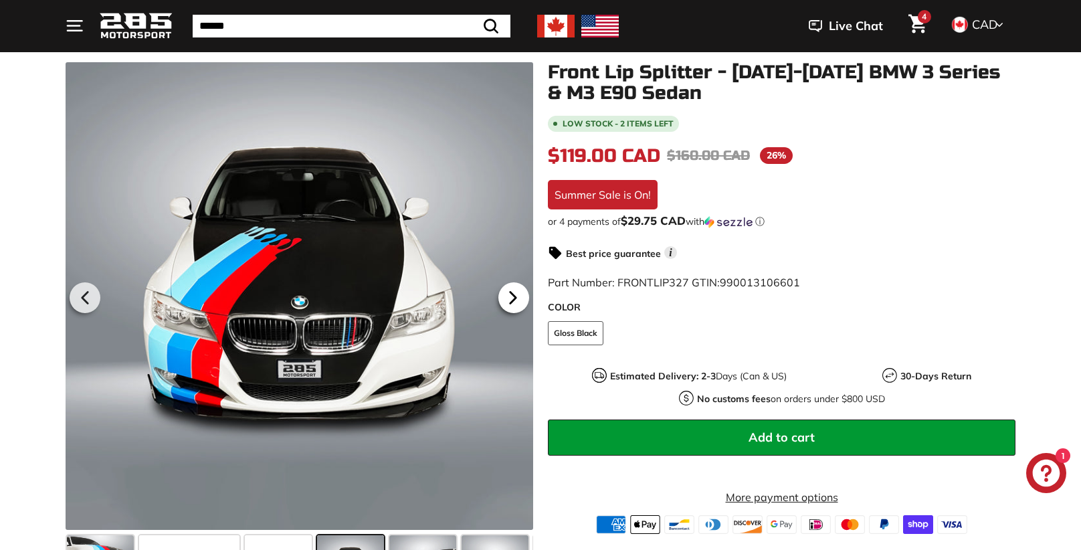
click at [515, 300] on icon at bounding box center [513, 297] width 31 height 31
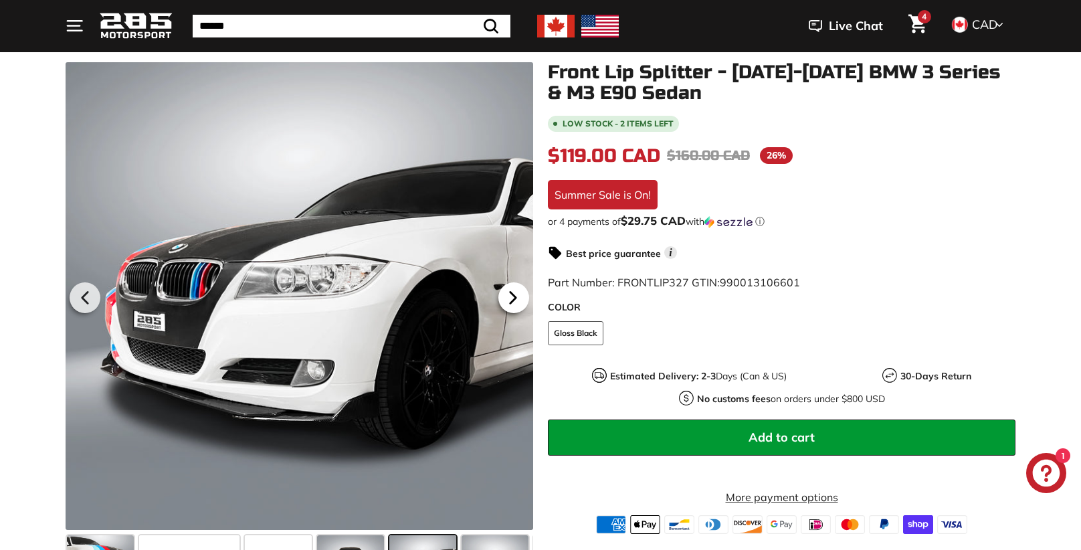
click at [515, 302] on icon at bounding box center [513, 297] width 31 height 31
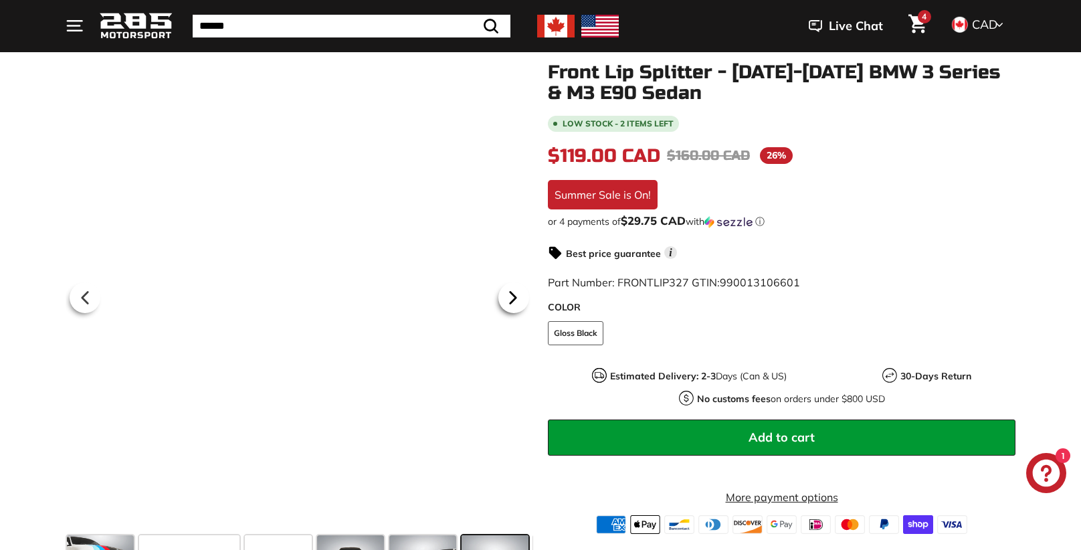
scroll to position [0, 70]
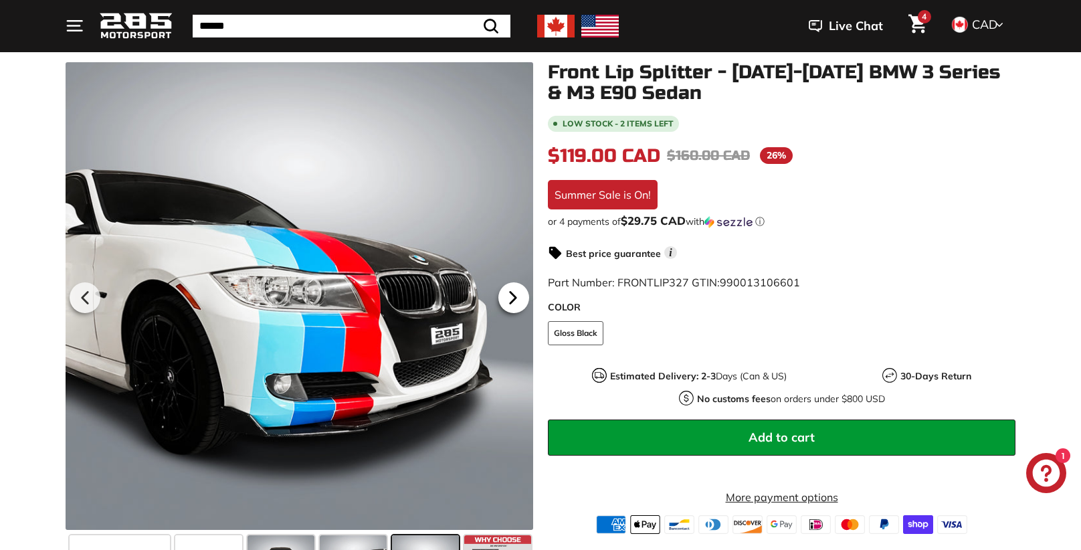
click at [515, 301] on icon at bounding box center [513, 297] width 31 height 31
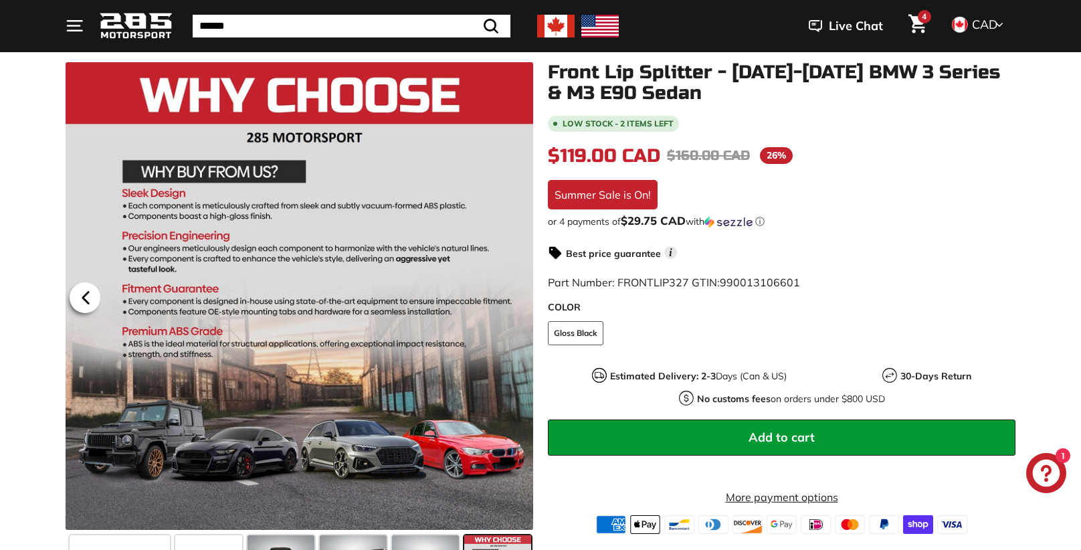
click at [84, 288] on icon at bounding box center [85, 297] width 31 height 31
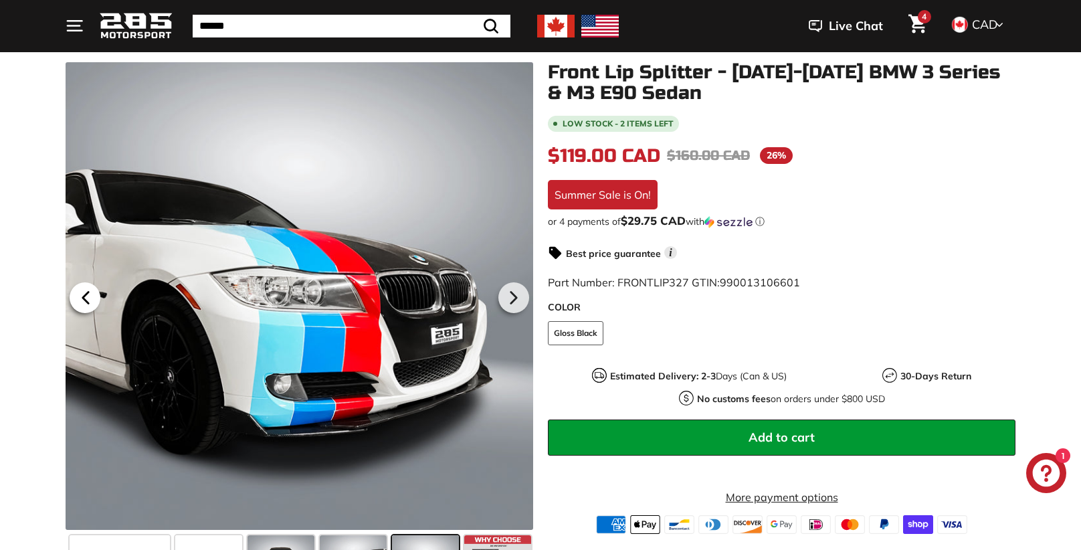
click at [84, 288] on icon at bounding box center [85, 297] width 31 height 31
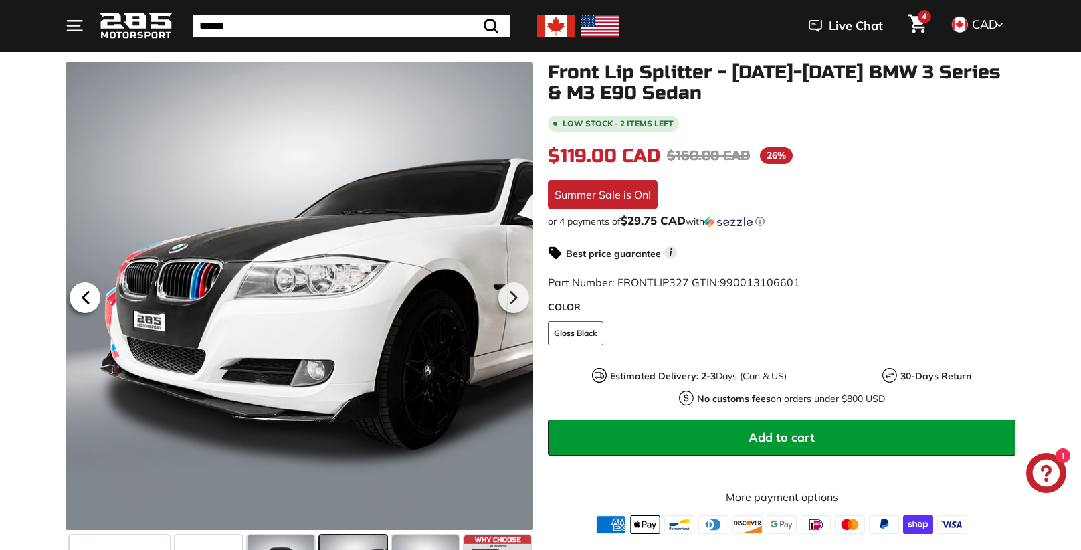
click at [84, 288] on icon at bounding box center [85, 297] width 31 height 31
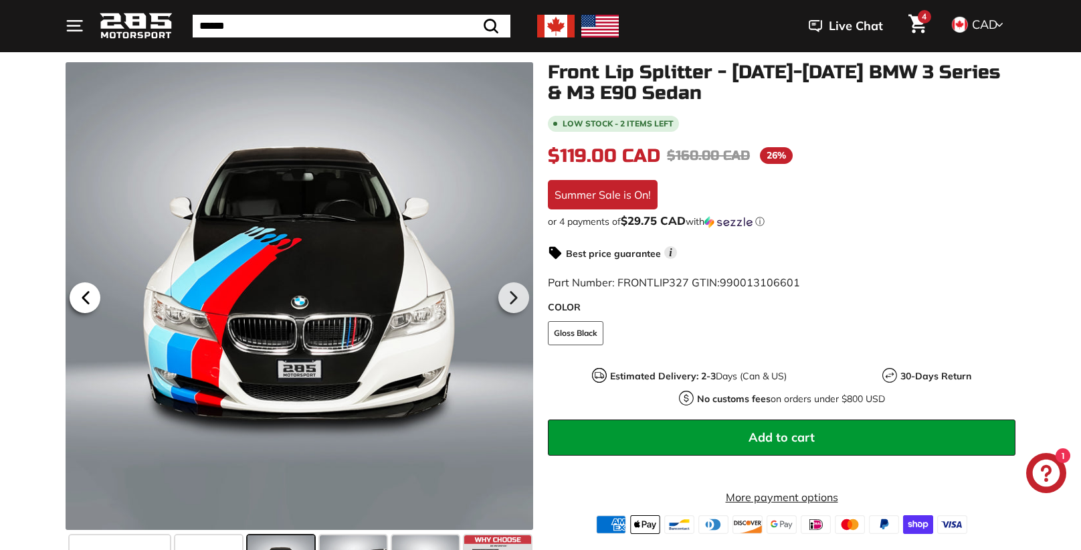
click at [84, 288] on icon at bounding box center [85, 297] width 31 height 31
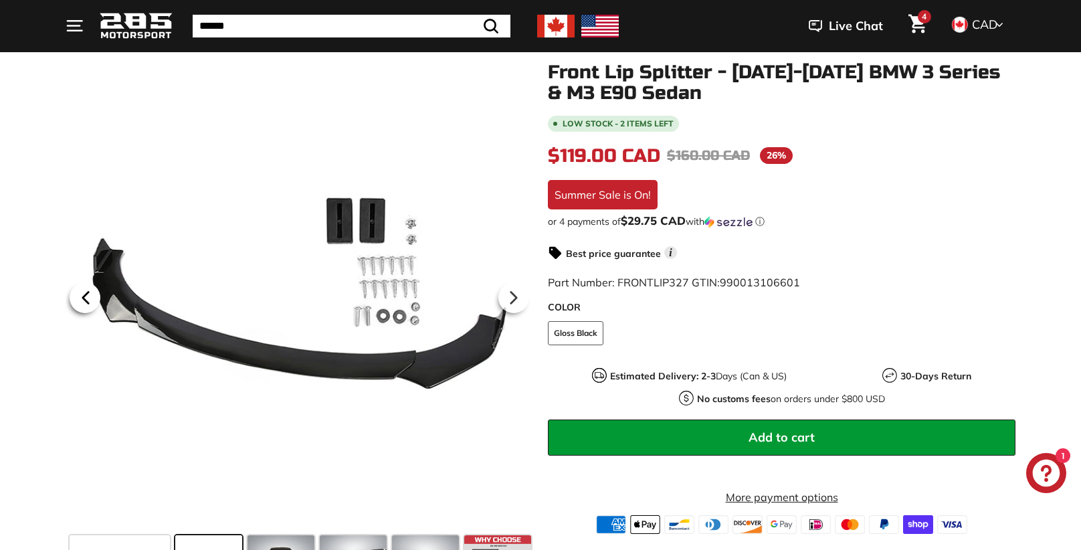
click at [84, 288] on icon at bounding box center [85, 297] width 31 height 31
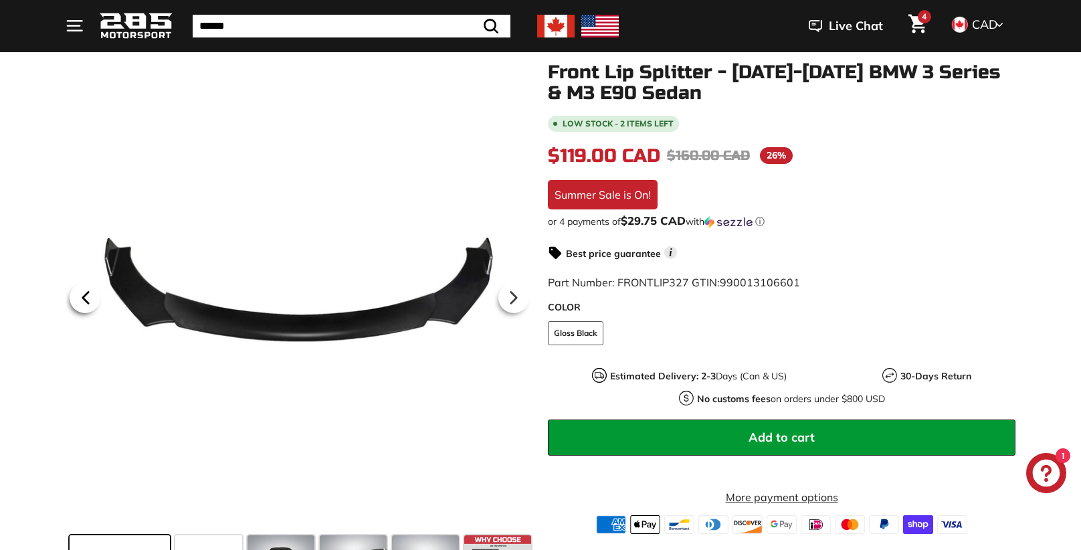
scroll to position [0, 0]
click at [84, 288] on icon at bounding box center [85, 297] width 31 height 31
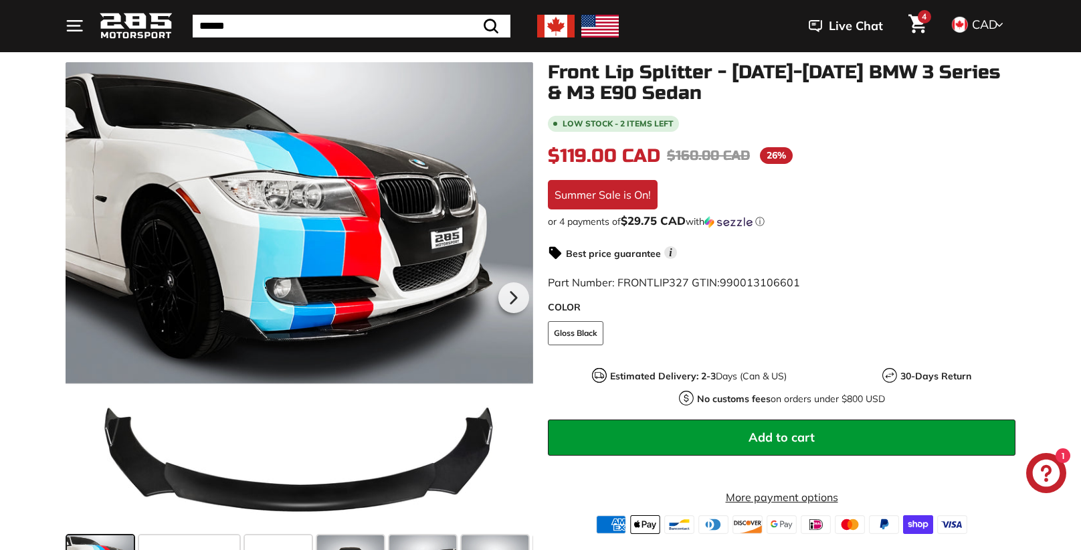
click at [84, 288] on div at bounding box center [300, 296] width 468 height 468
